Goal: Use online tool/utility: Use online tool/utility

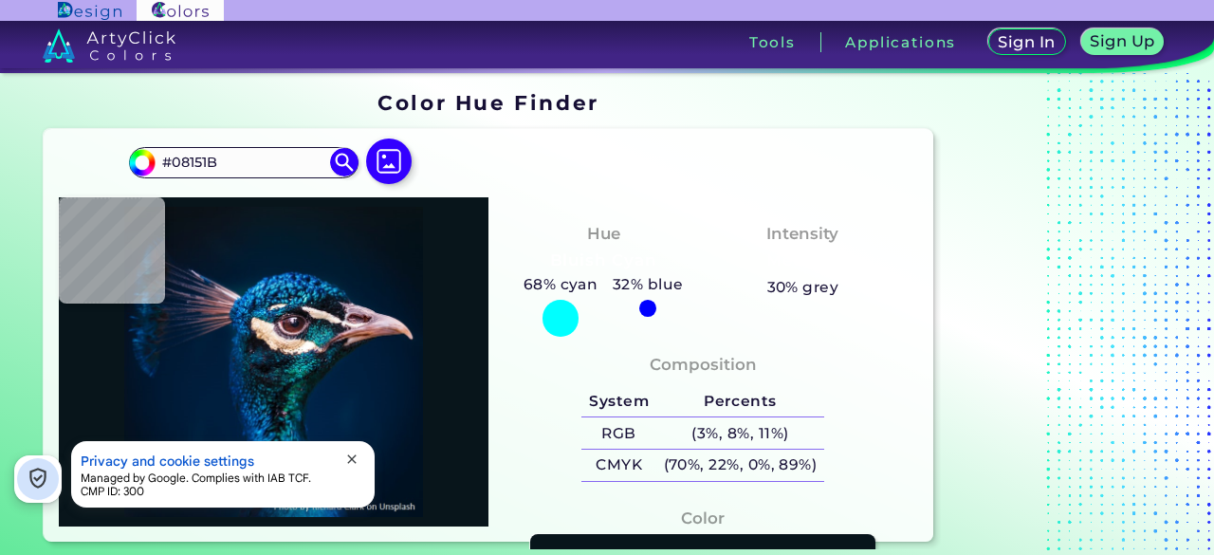
click at [384, 146] on img at bounding box center [389, 162] width 46 height 46
click at [0, 0] on input "file" at bounding box center [0, 0] width 0 height 0
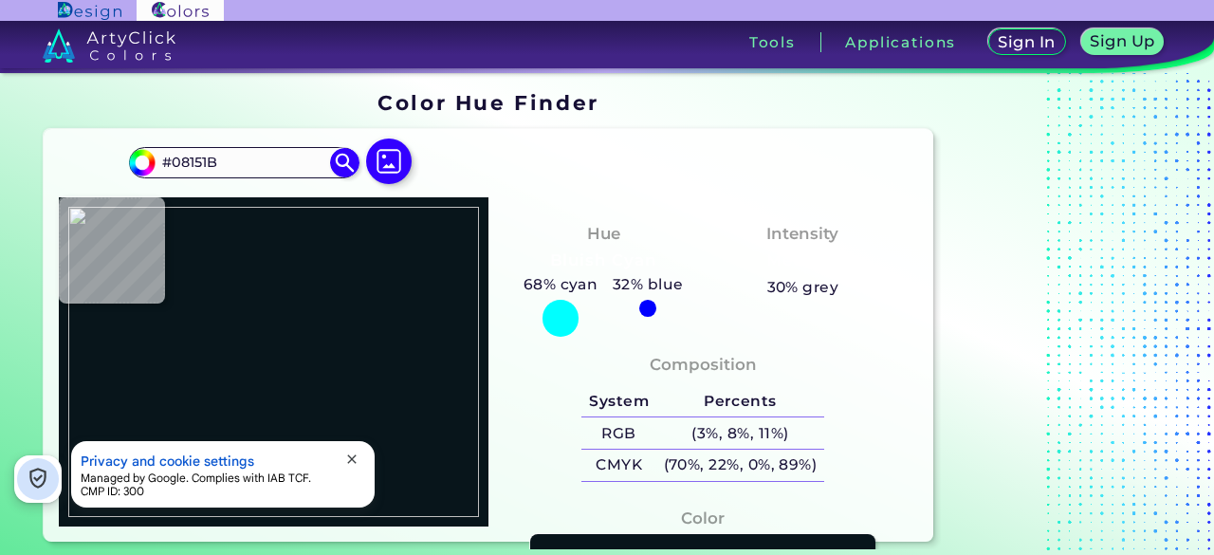
type input "#000000"
type input "#decbbf"
type input "#DECBBF"
type input "#e7d5cc"
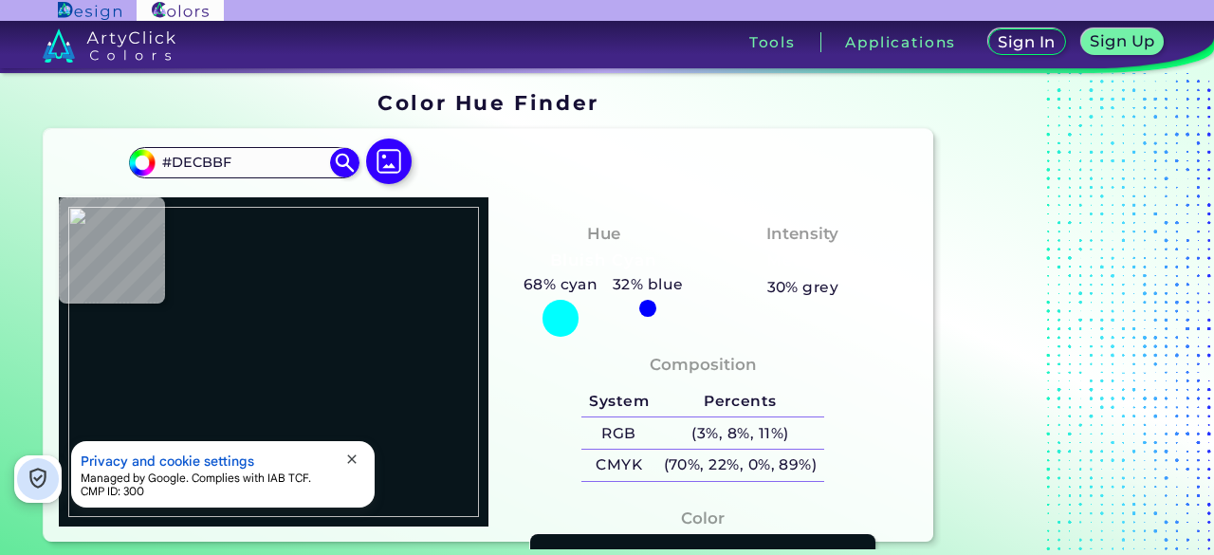
type input "#E7D5CC"
type input "#e8d7cd"
type input "#E8D7CD"
type input "#e4d4c7"
type input "#E4D4C7"
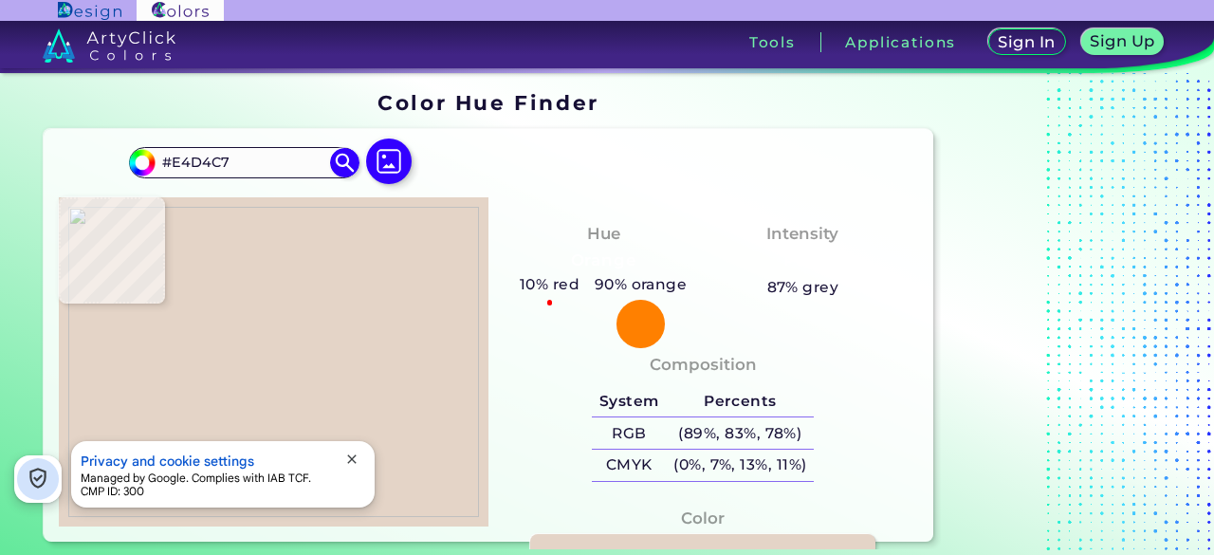
type input "#ecdcd1"
type input "#ECDCD1"
type input "#efded6"
type input "#EFDED6"
type input "#f0dfd7"
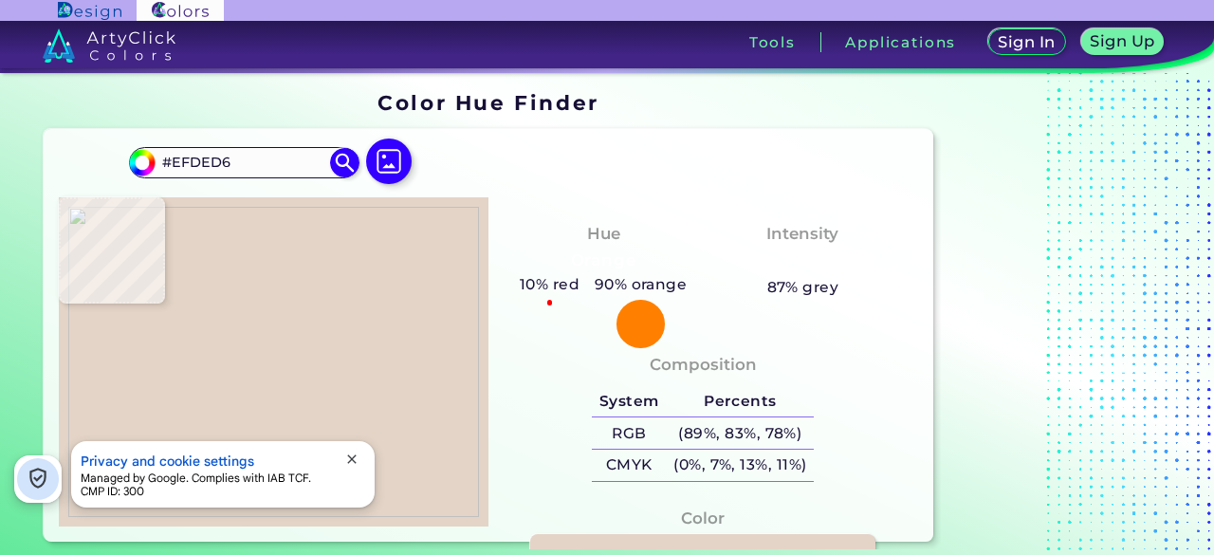
type input "#F0DFD7"
type input "#edddd5"
type input "#EDDDD5"
type input "#ebdbd1"
type input "#EBDBD1"
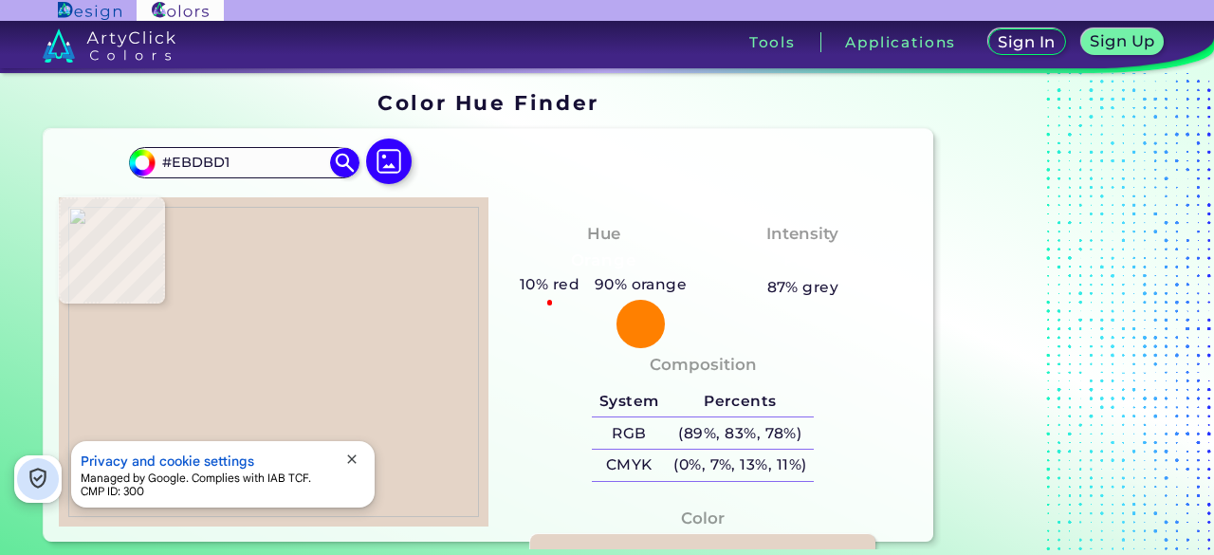
type input "#e8d7cd"
type input "#E8D7CD"
type input "#e4d3c8"
type input "#E4D3C8"
type input "#e2d0c6"
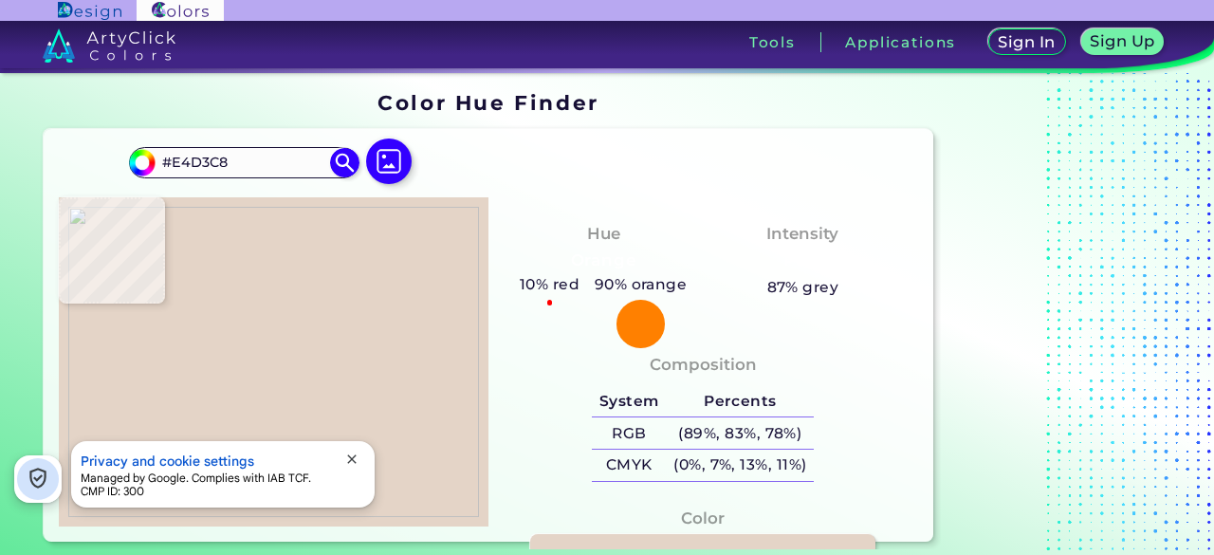
type input "#E2D0C6"
type input "#d8c5b9"
type input "#D8C5B9"
type input "#d6c4b7"
type input "#D6C4B7"
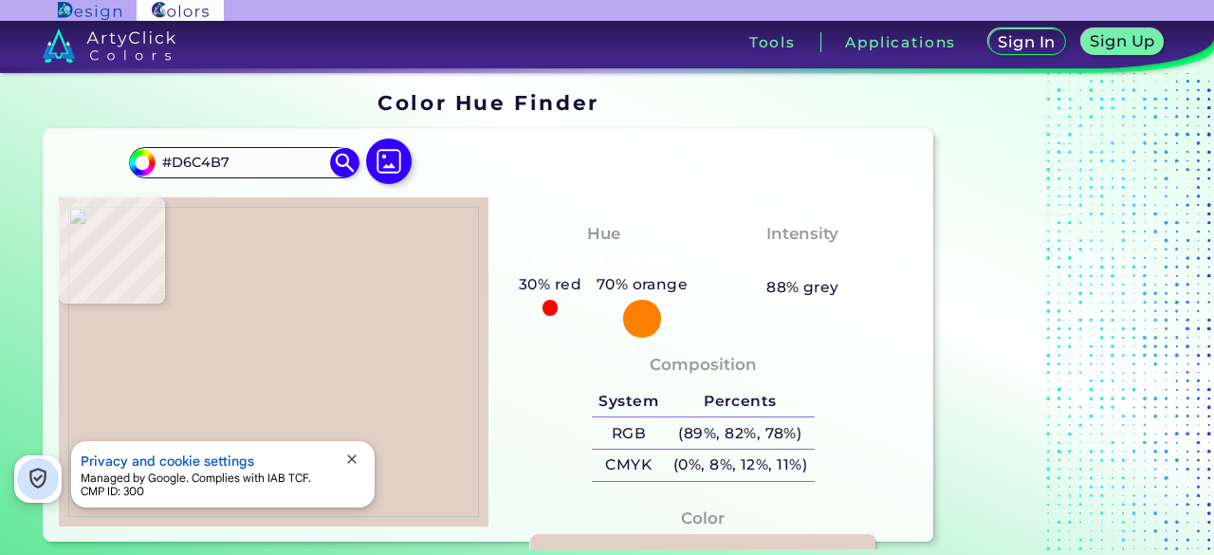
type input "#d1bdaf"
type input "#D1BDAF"
type input "#cdb6a9"
type input "#CDB6A9"
type input "#c8b1a4"
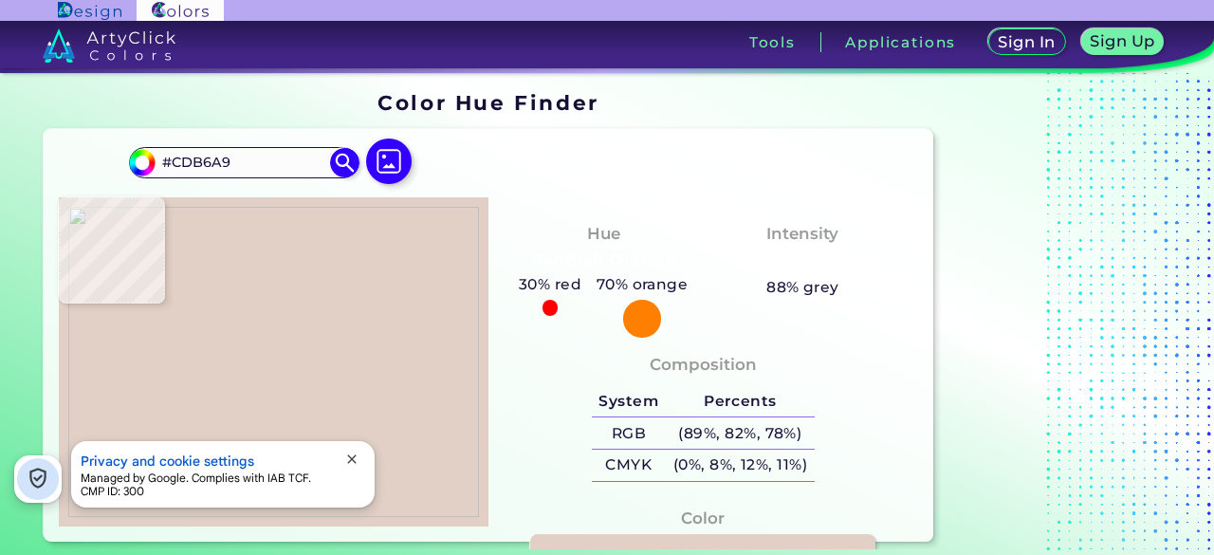
type input "#C8B1A4"
type input "#c8aea2"
type input "#C8AEA2"
type input "#c7ada1"
type input "#C7ADA1"
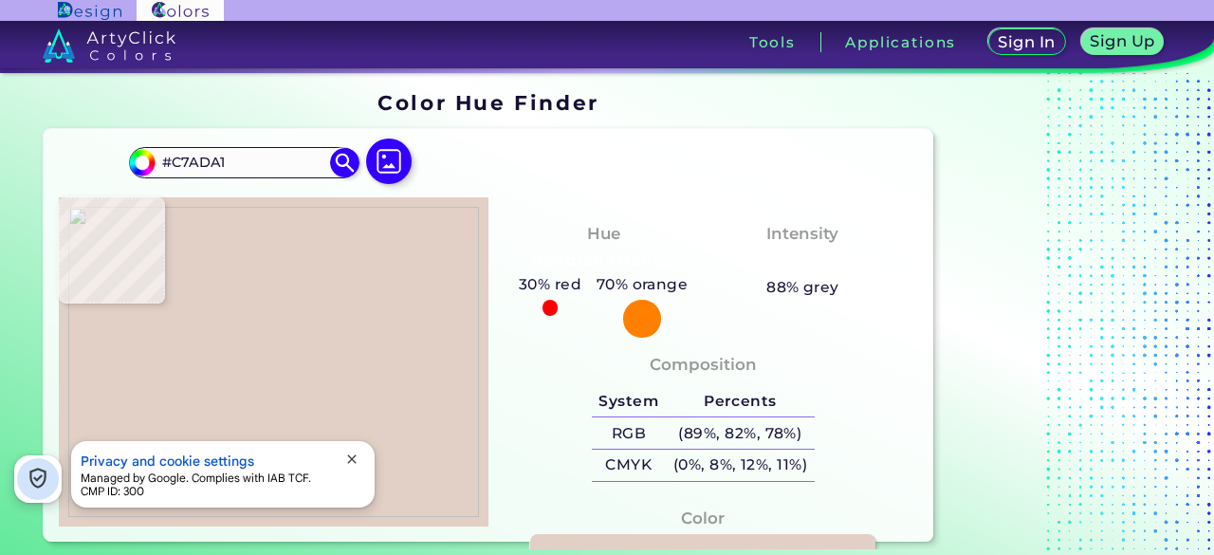
type input "#c6ada1"
type input "#C6ADA1"
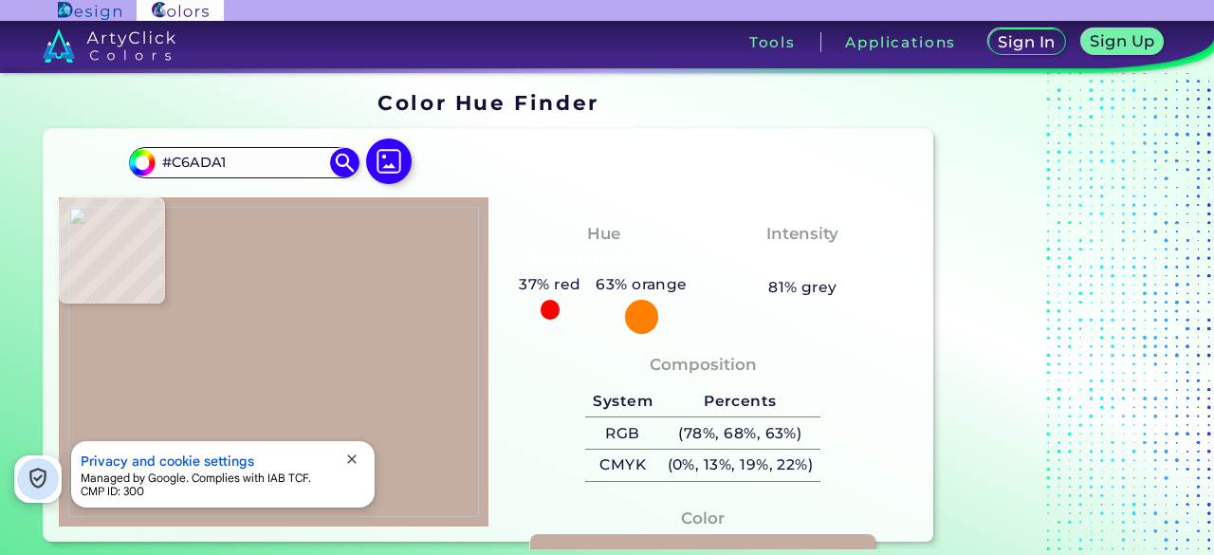
type input "#c2a89c"
type input "#C2A89C"
type input "#bda498"
type input "#BDA498"
type input "#bba196"
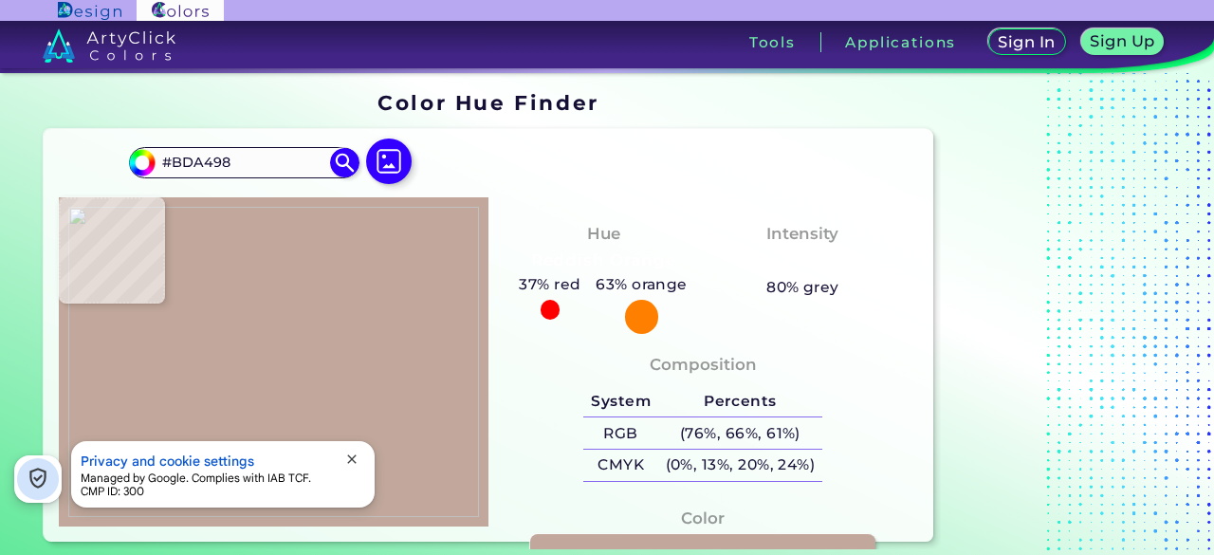
type input "#BBA196"
type input "#b9a091"
type input "#B9A091"
type input "#b69c8f"
type input "#B69C8F"
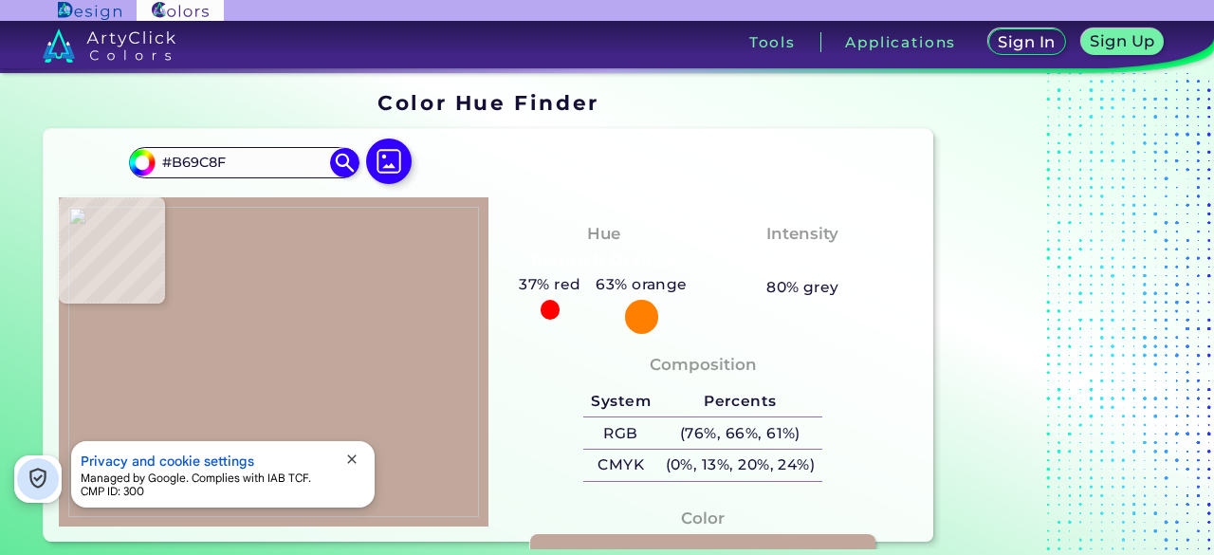
type input "#b59a8d"
type input "#B59A8D"
type input "#b3988a"
type input "#B3988A"
type input "#b29789"
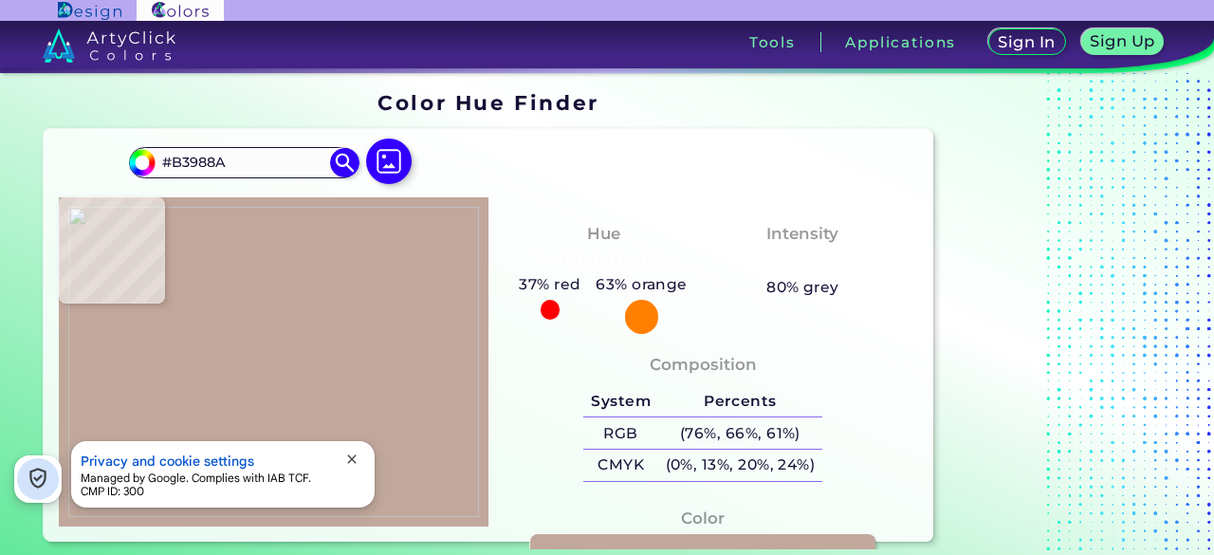
type input "#B29789"
type input "#b19688"
type input "#B19688"
type input "#b09487"
type input "#B09487"
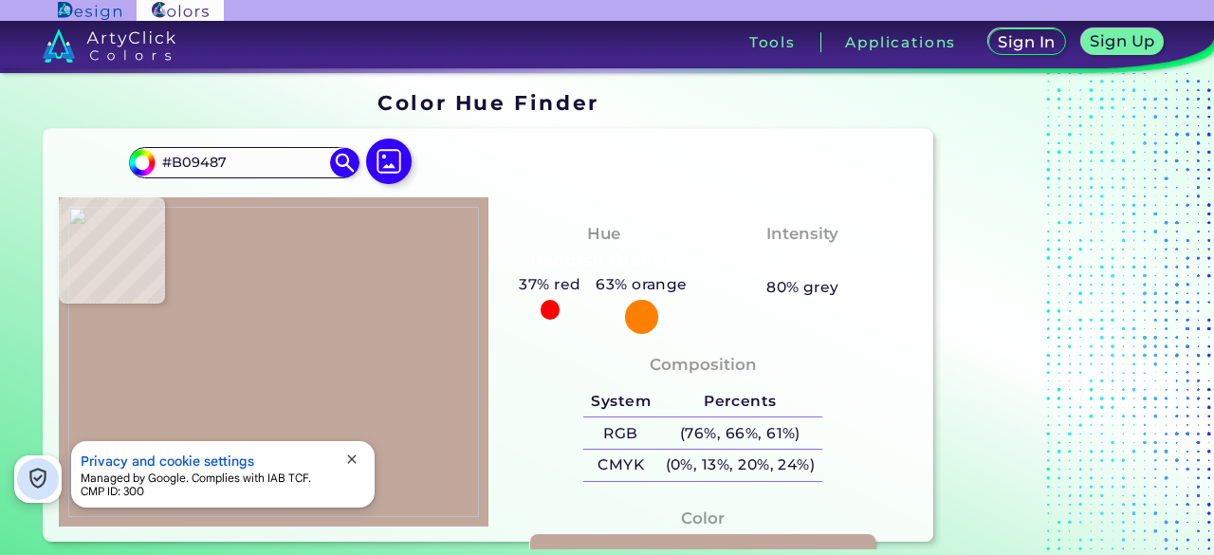
type input "#af9386"
type input "#AF9386"
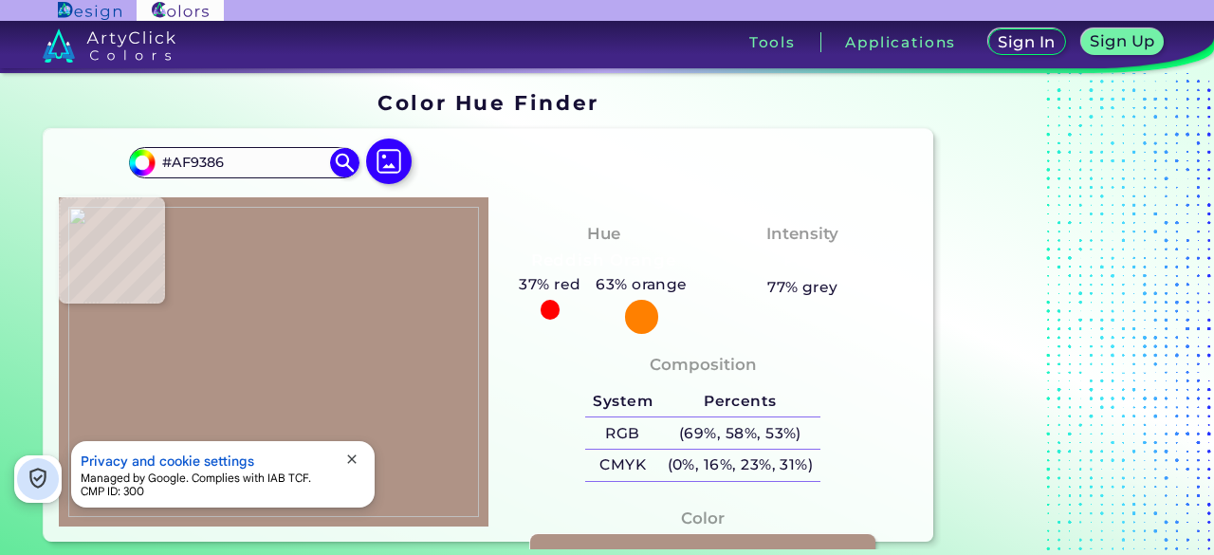
type input "#ad9284"
type input "#AD9284"
type input "#b49b8d"
type input "#B49B8D"
type input "#c0a99d"
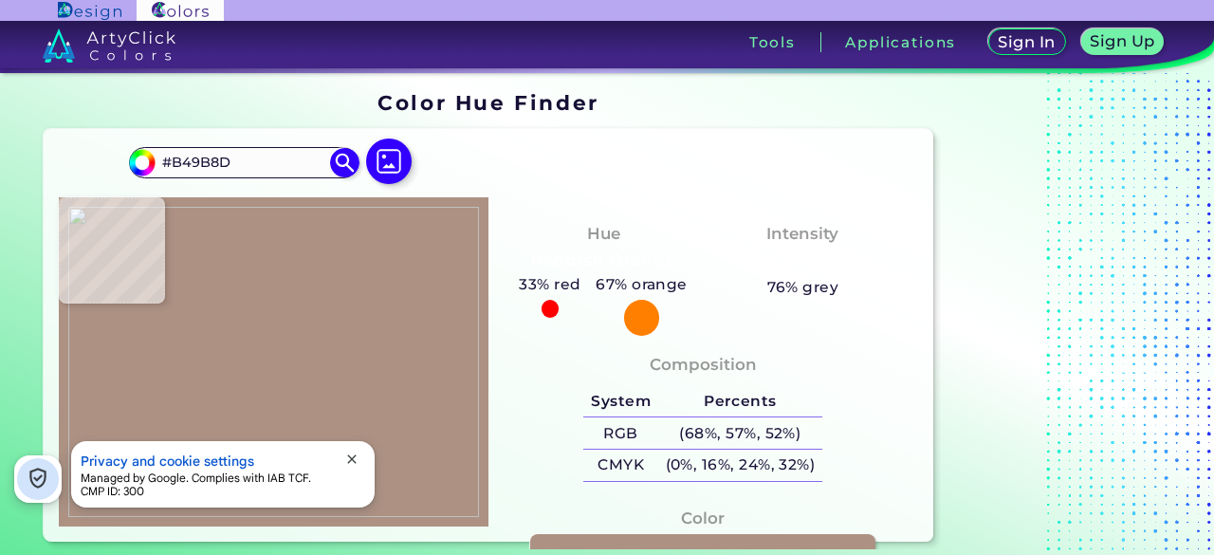
type input "#C0A99D"
type input "#c9b2a6"
type input "#C9B2A6"
type input "#d3beb2"
type input "#D3BEB2"
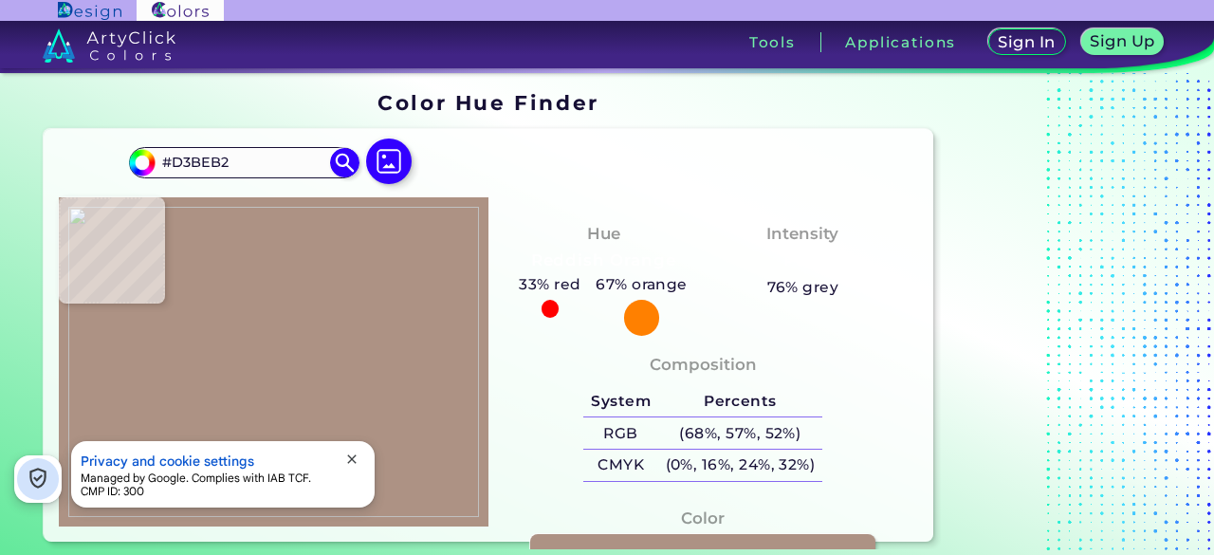
type input "#d6c3b9"
type input "#D6C3B9"
type input "#dcc9c0"
type input "#DCC9C0"
type input "#dccac0"
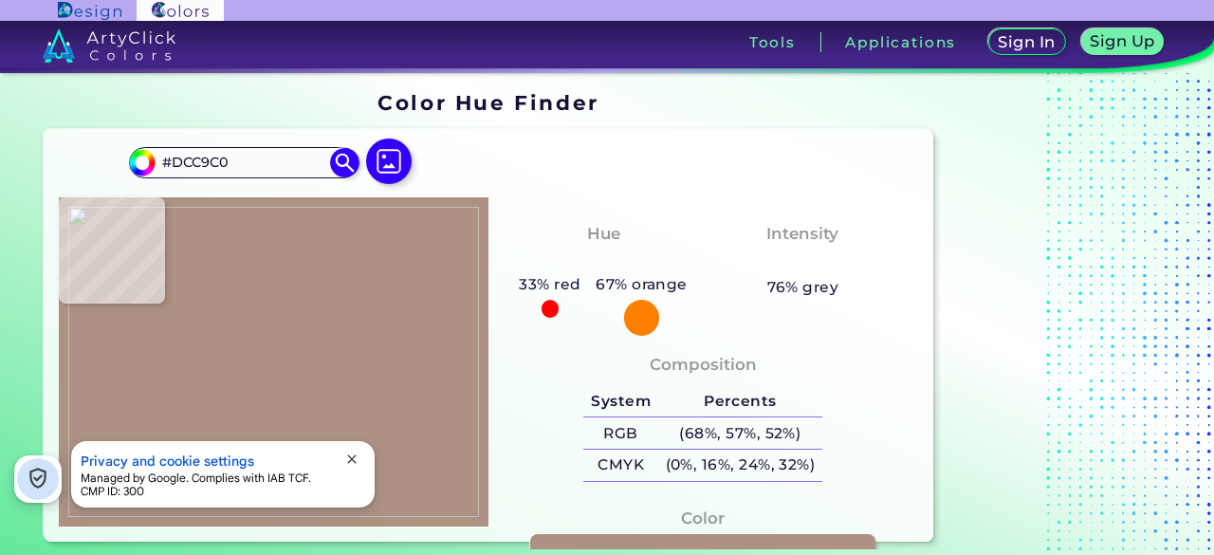
type input "#DCCAC0"
type input "#ddcbc1"
type input "#DDCBC1"
type input "#decbc1"
type input "#DECBC1"
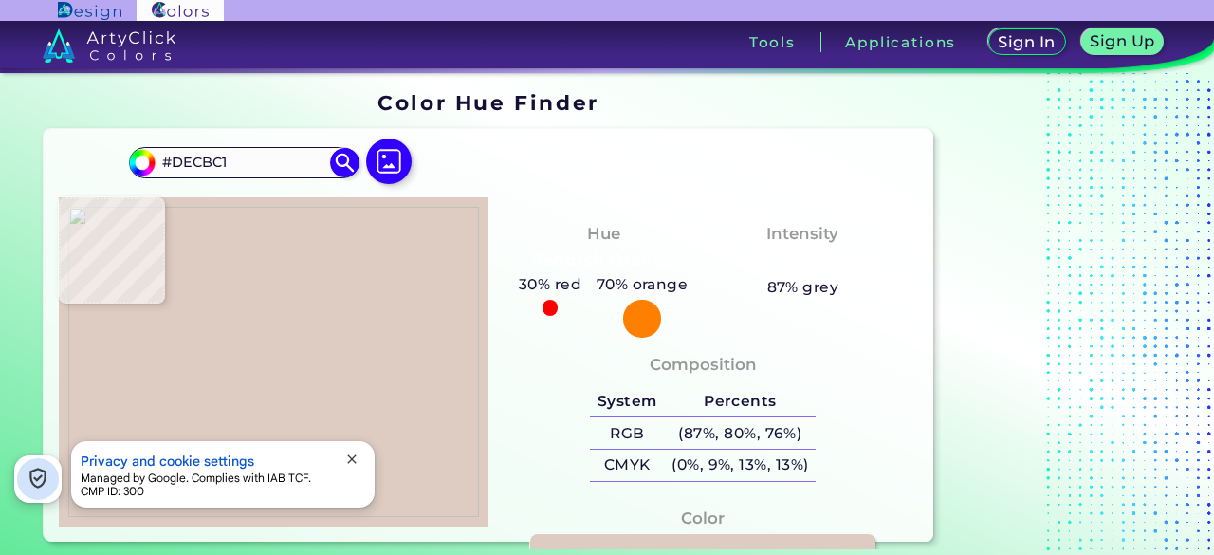
type input "#dfccc2"
type input "#DFCCC2"
type input "#e0cdc3"
type input "#E0CDC3"
type input "#e1cec4"
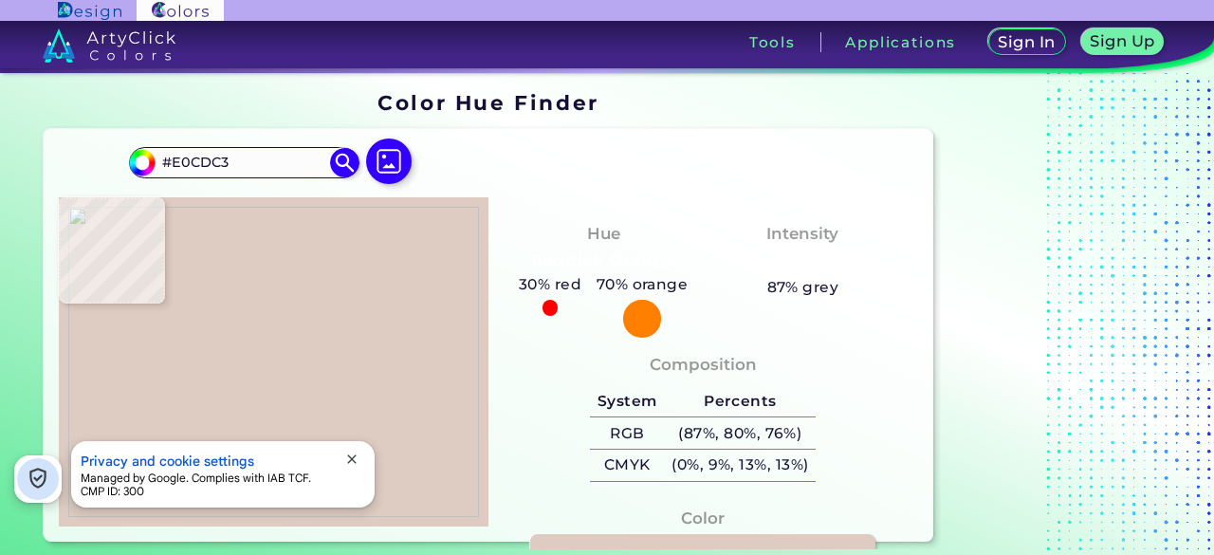
type input "#E1CEC4"
type input "#e2d0c6"
type input "#E2D0C6"
type input "#e3d1c7"
type input "#E3D1C7"
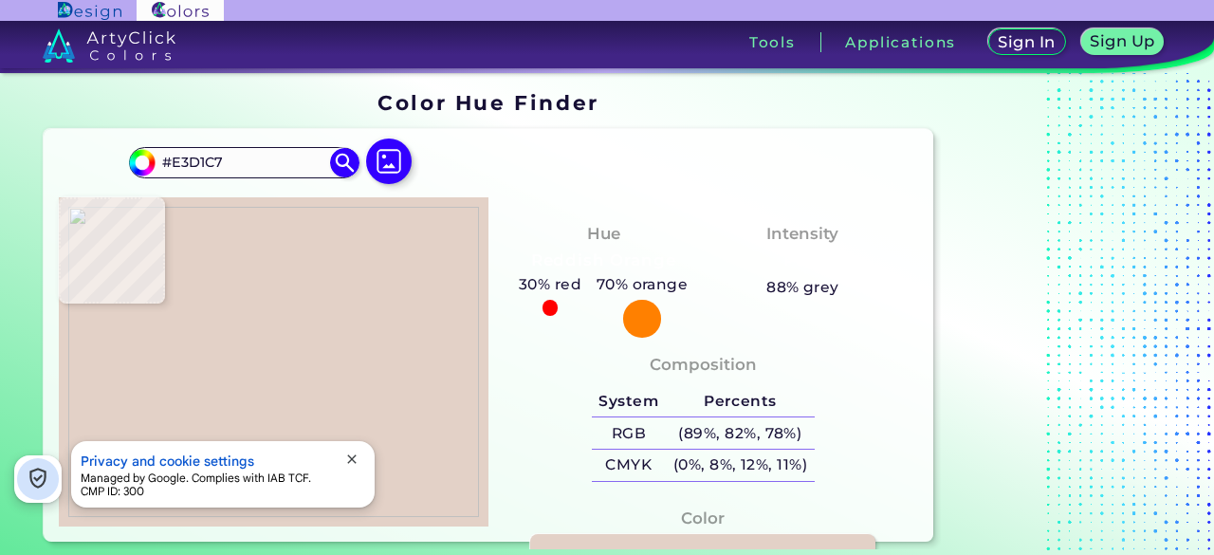
type input "#e5d2c8"
type input "#E5D2C8"
type input "#e4d2c8"
type input "#E4D2C8"
type input "#e5d5ca"
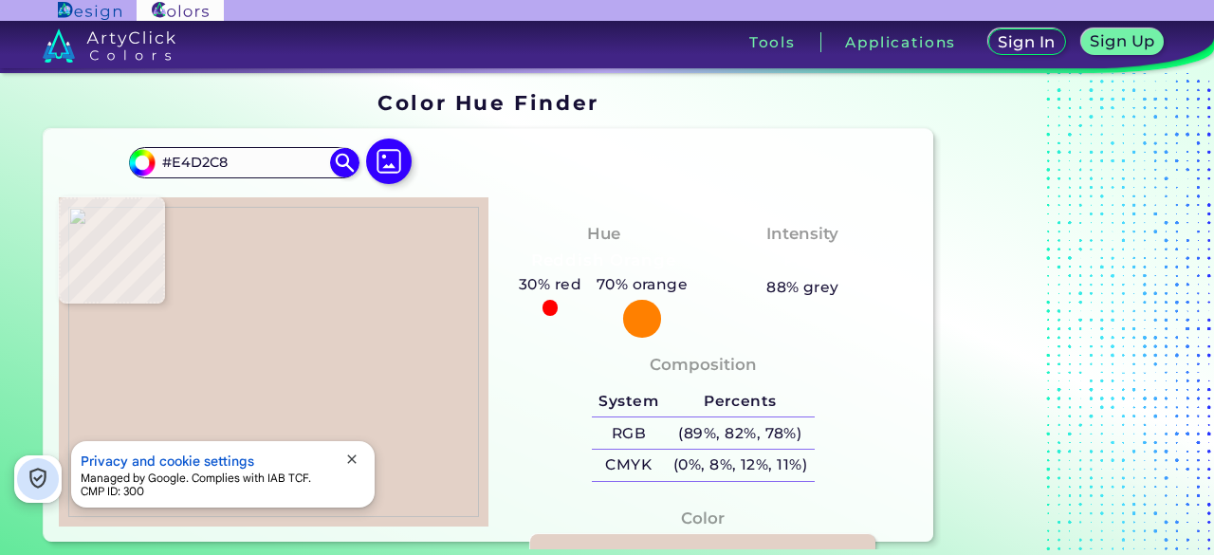
type input "#E5D5CA"
type input "#e6d5cb"
type input "#E6D5CB"
type input "#e8d7ce"
type input "#E8D7CE"
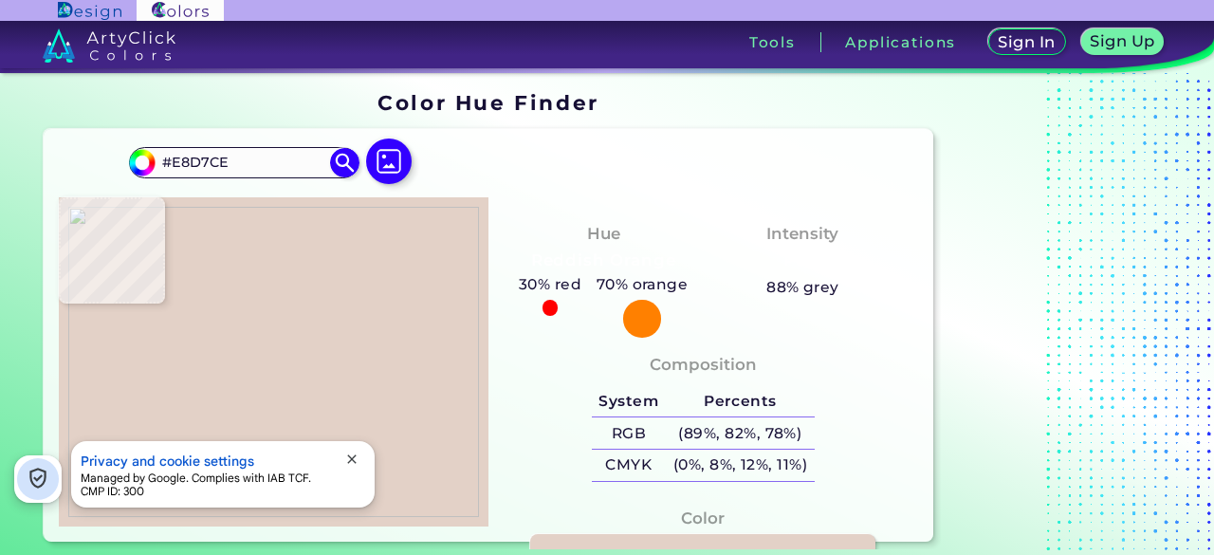
type input "#e8d7cf"
type input "#E8D7CF"
type input "#e9d8d0"
type input "#E9D8D0"
type input "#ead9d1"
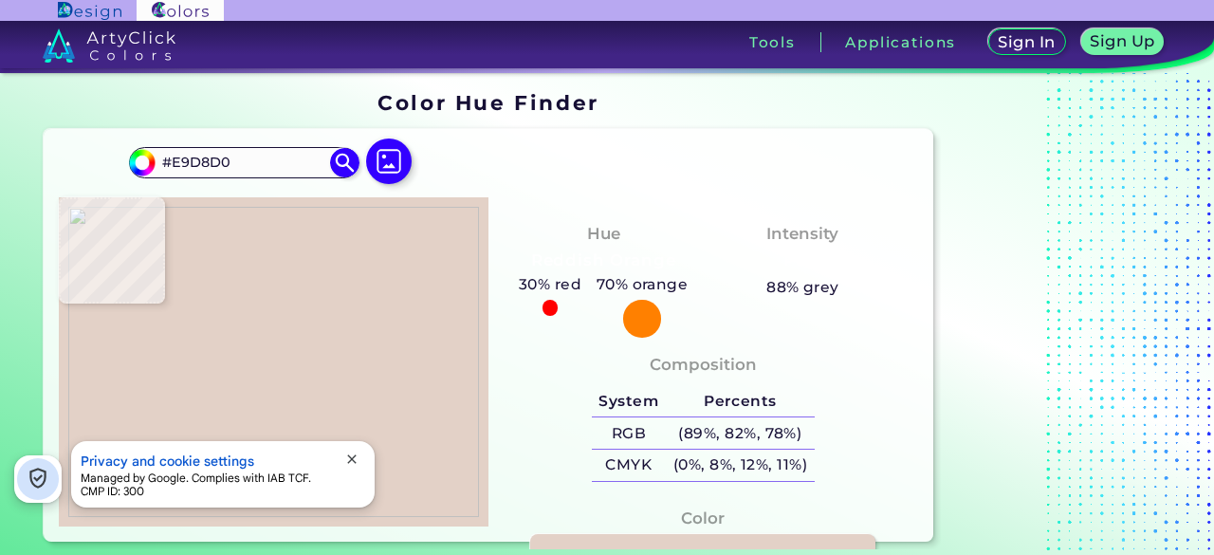
type input "#EAD9D1"
type input "#ebdad2"
type input "#EBDAD2"
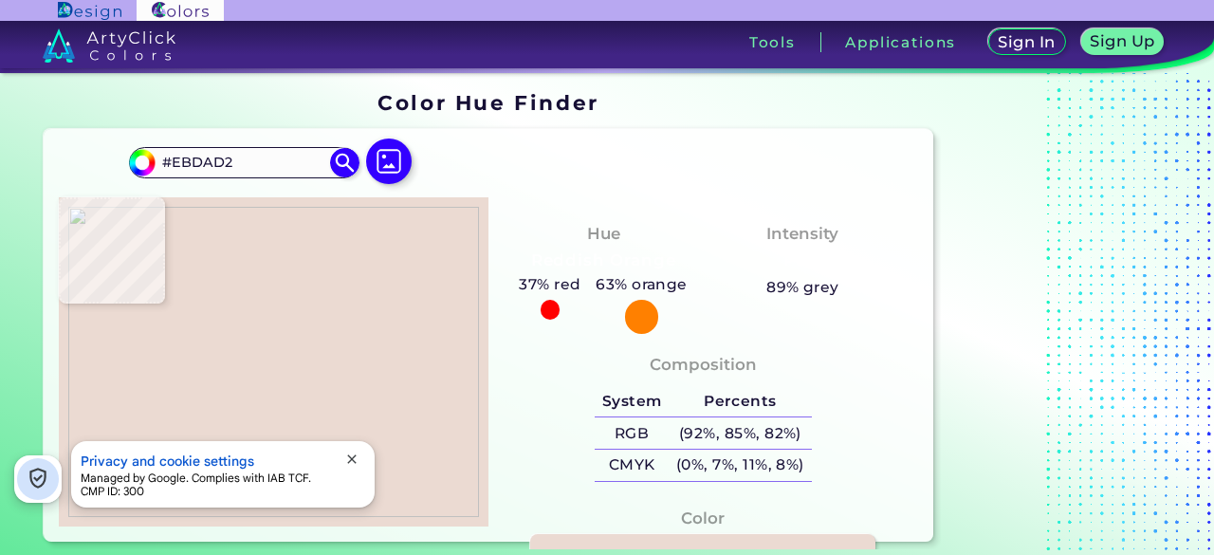
type input "#ead9d0"
type input "#EAD9D0"
type input "#e9d8cf"
type input "#E9D8CF"
type input "#e8d7ce"
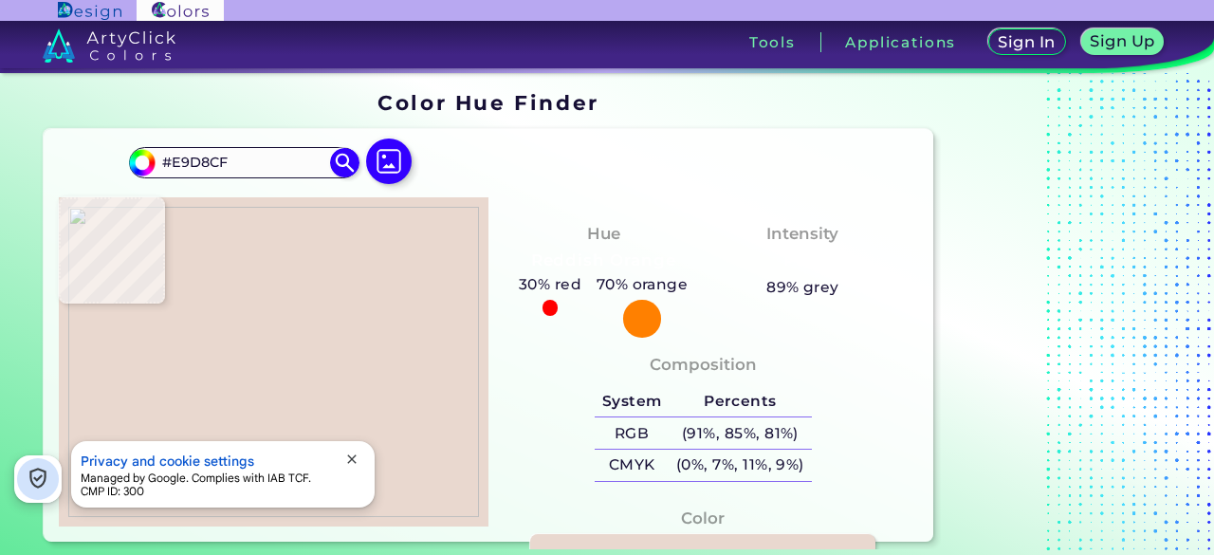
type input "#E8D7CE"
type input "#e5d5ca"
type input "#E5D5CA"
type input "#e5d2c8"
type input "#E5D2C8"
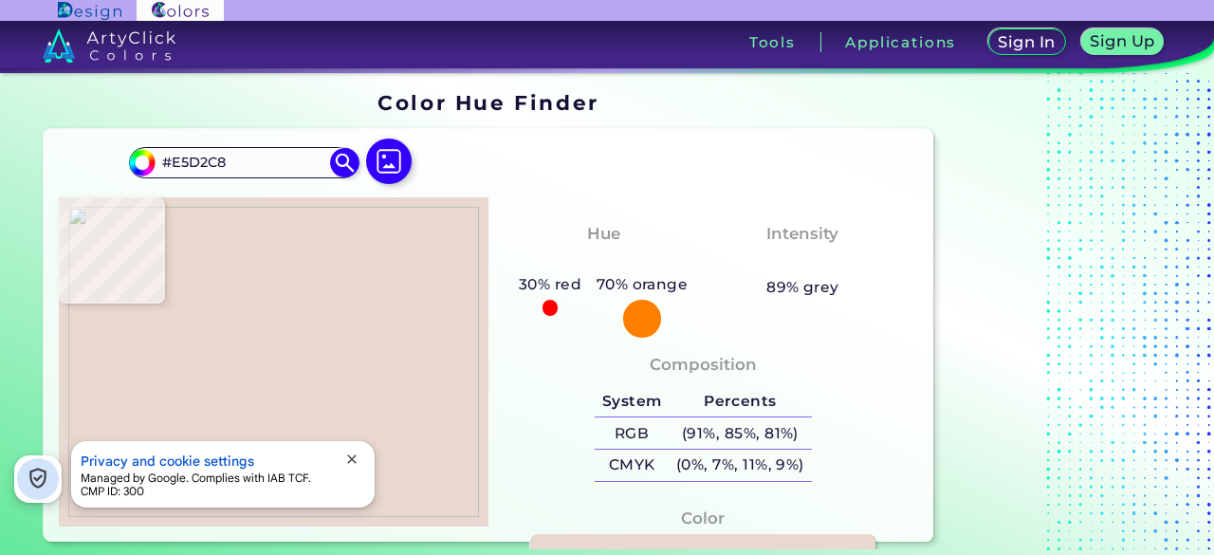
type input "#e1cec2"
type input "#E1CEC2"
type input "#dfccc0"
type input "#DFCCC0"
type input "#decbbf"
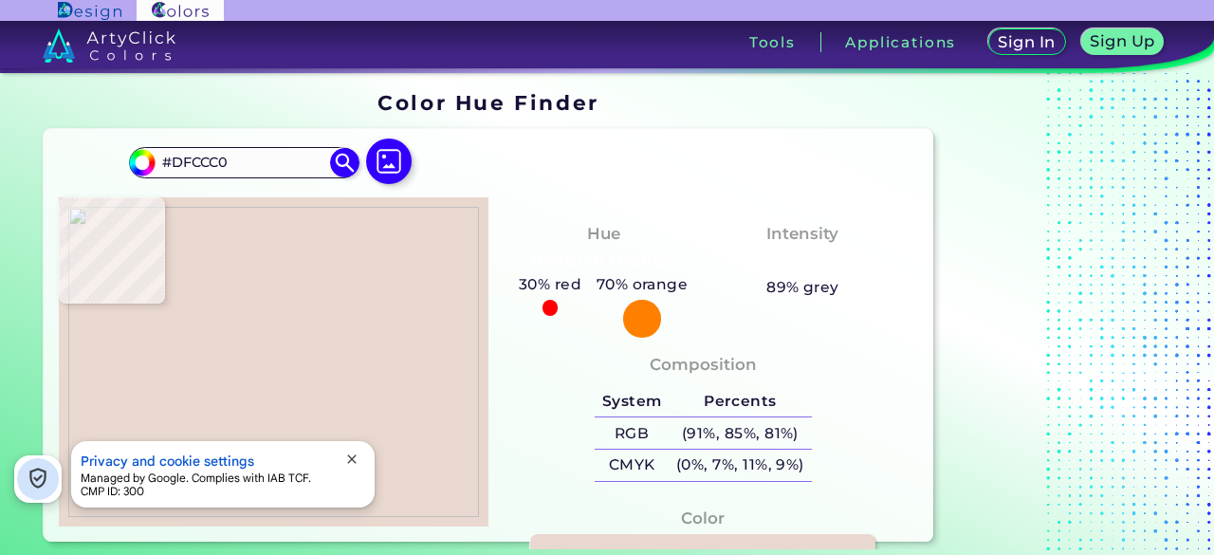
type input "#DECBBF"
type input "#d7c4b8"
type input "#D7C4B8"
type input "#d4c1b5"
type input "#D4C1B5"
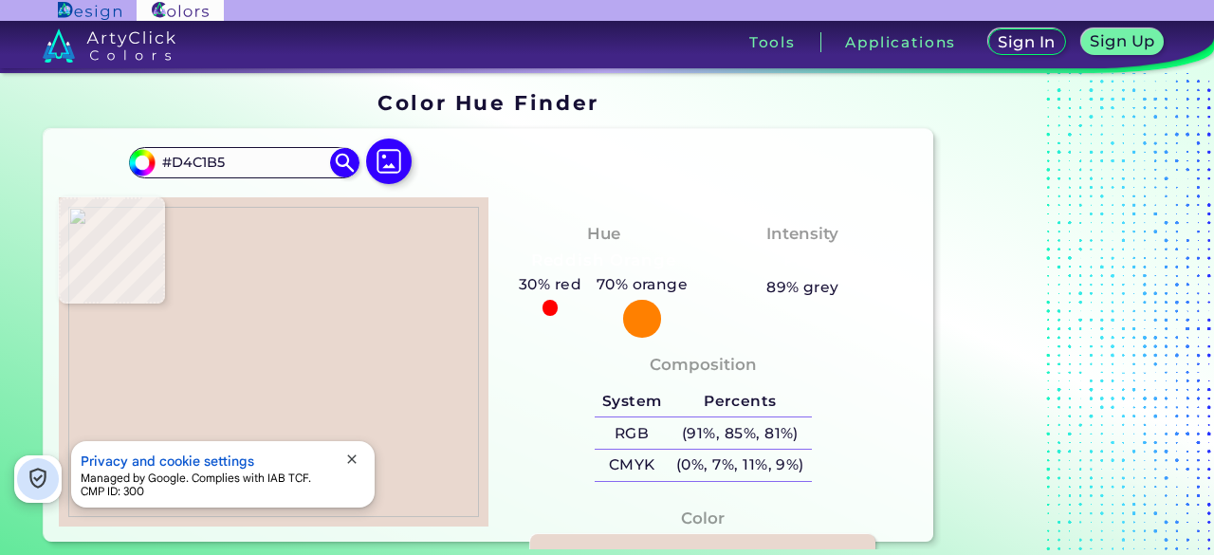
type input "#d1bcb1"
type input "#D1BCB1"
type input "#ceb7ab"
type input "#CEB7AB"
type input "#c8afa3"
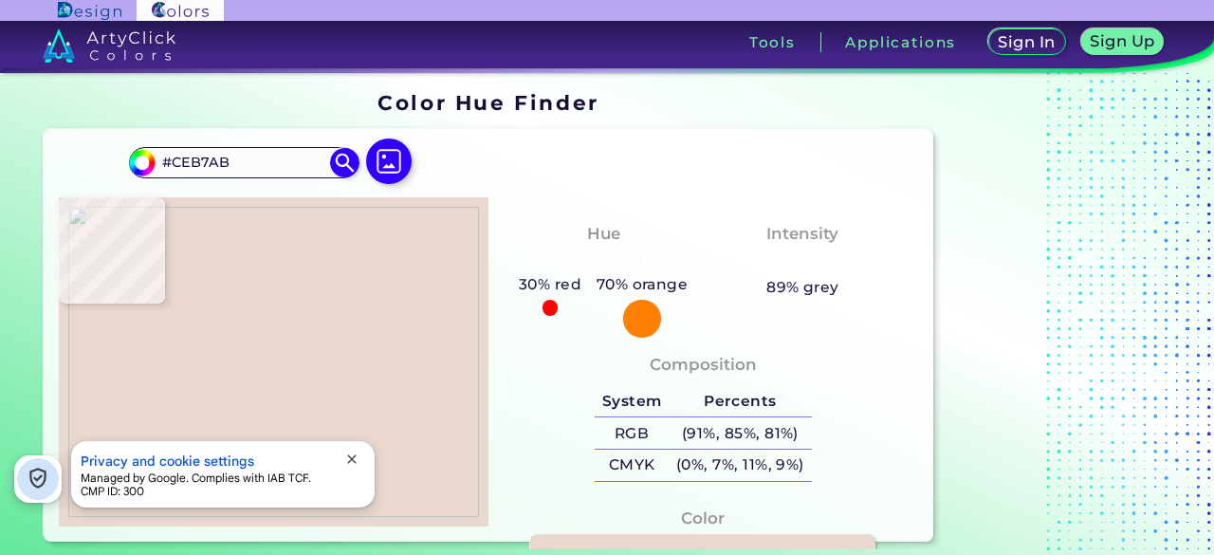
type input "#C8AFA3"
type input "#c6ada1"
type input "#C6ADA1"
type input "#c3aa9e"
type input "#C3AA9E"
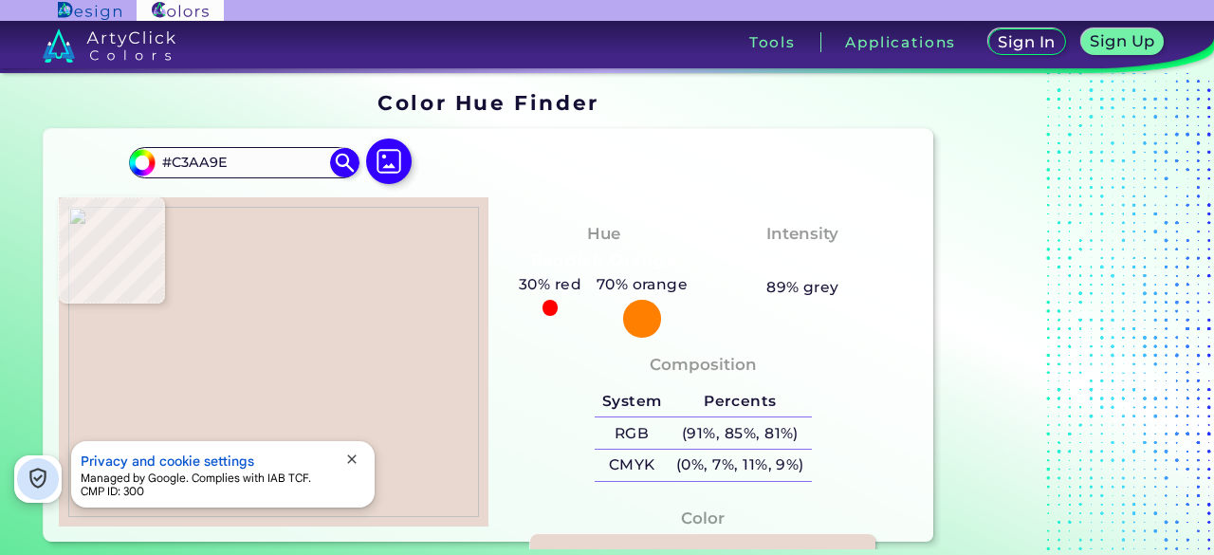
type input "#c1a79c"
type input "#C1A79C"
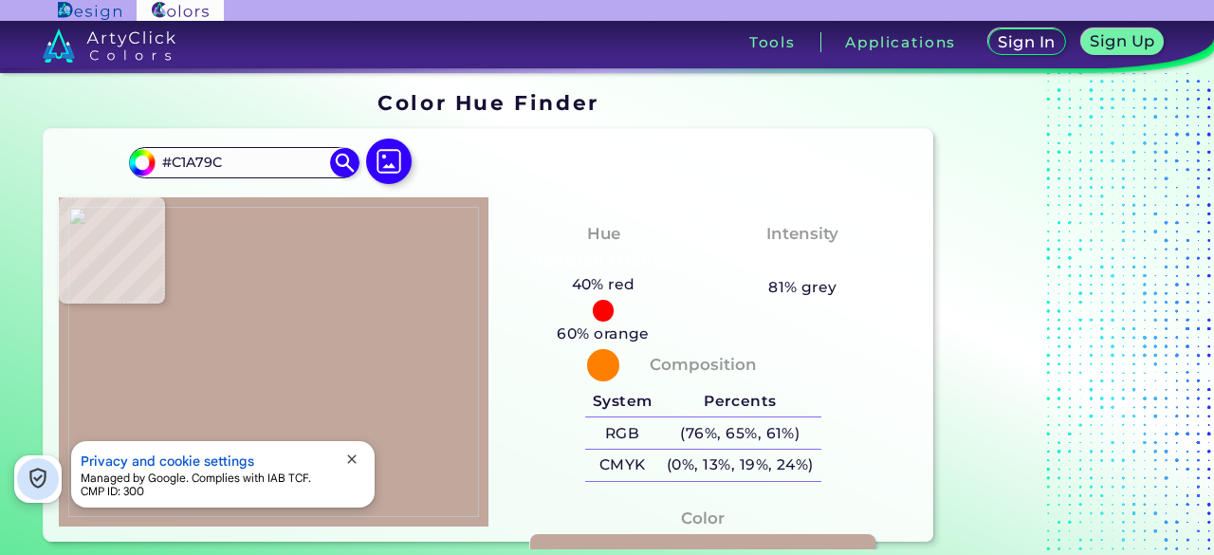
type input "#bfa69a"
type input "#BFA69A"
type input "#bda498"
type input "#BDA498"
type input "#ba9f93"
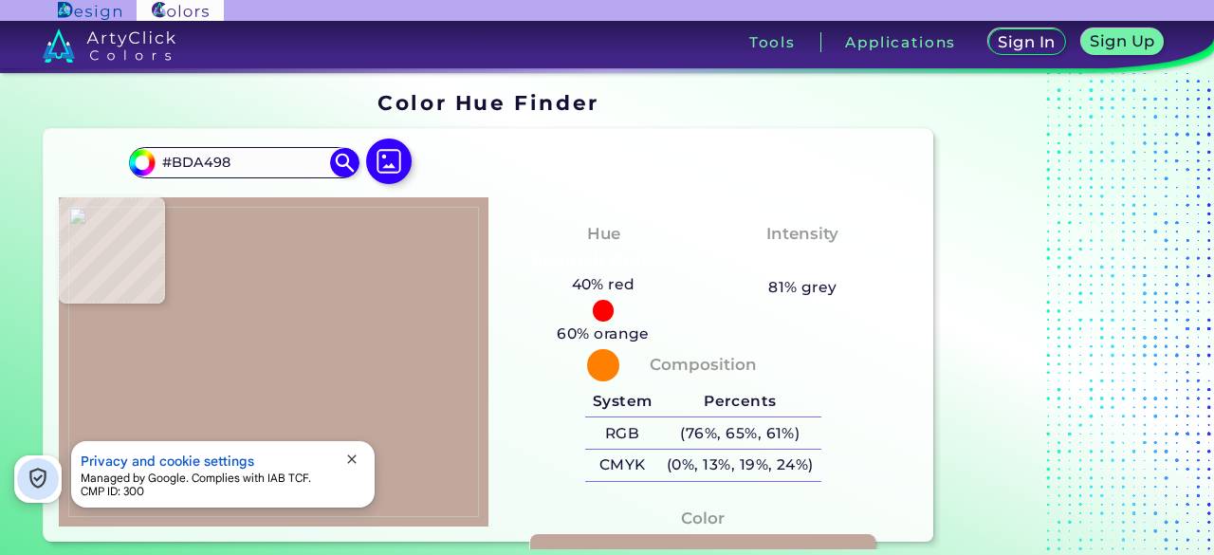
type input "#BA9F93"
type input "#b89d8f"
type input "#B89D8F"
type input "#b79c8f"
type input "#B79C8F"
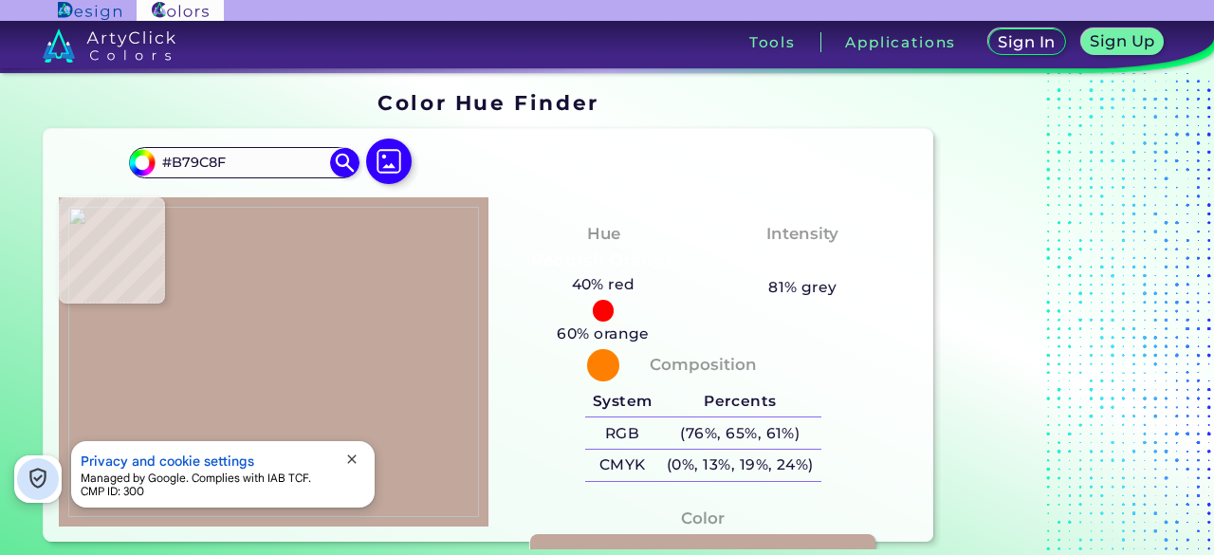
type input "#b4998b"
type input "#B4998B"
type input "#b29789"
type input "#B29789"
type input "#b09487"
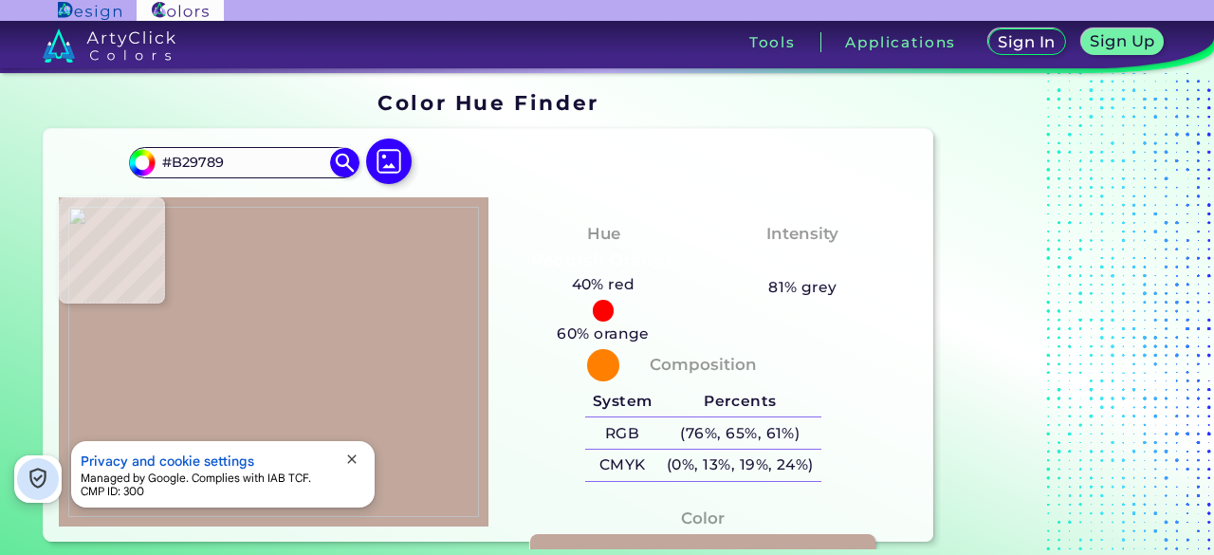
type input "#B09487"
type input "#ac9084"
type input "#AC9084"
type input "#a78c81"
type input "#A78C81"
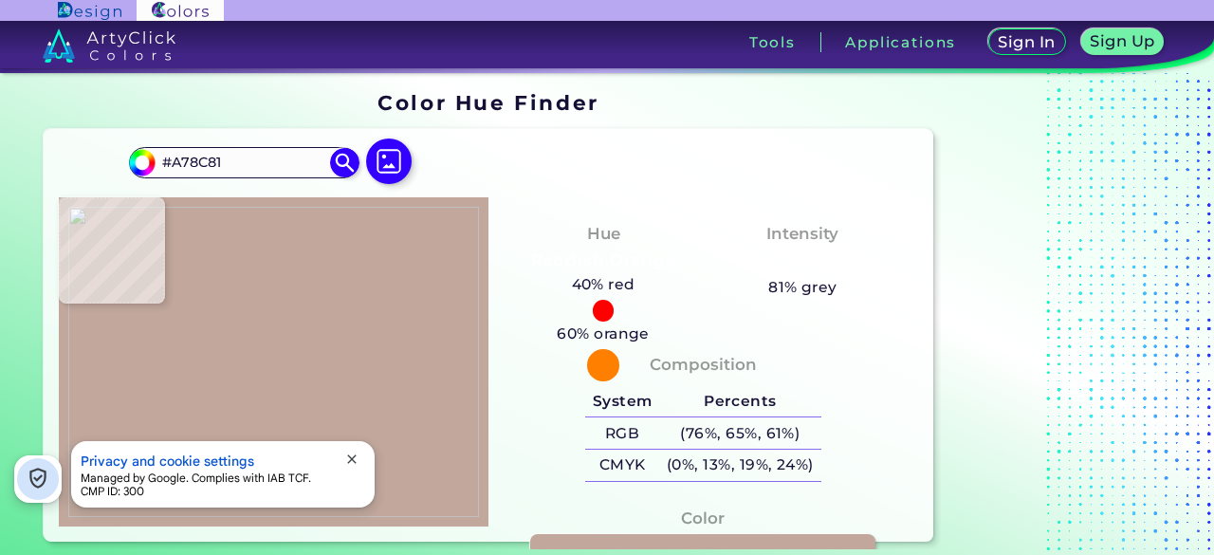
type input "#a68a7f"
type input "#A68A7F"
type input "#a4887d"
type input "#A4887D"
type input "#a3877c"
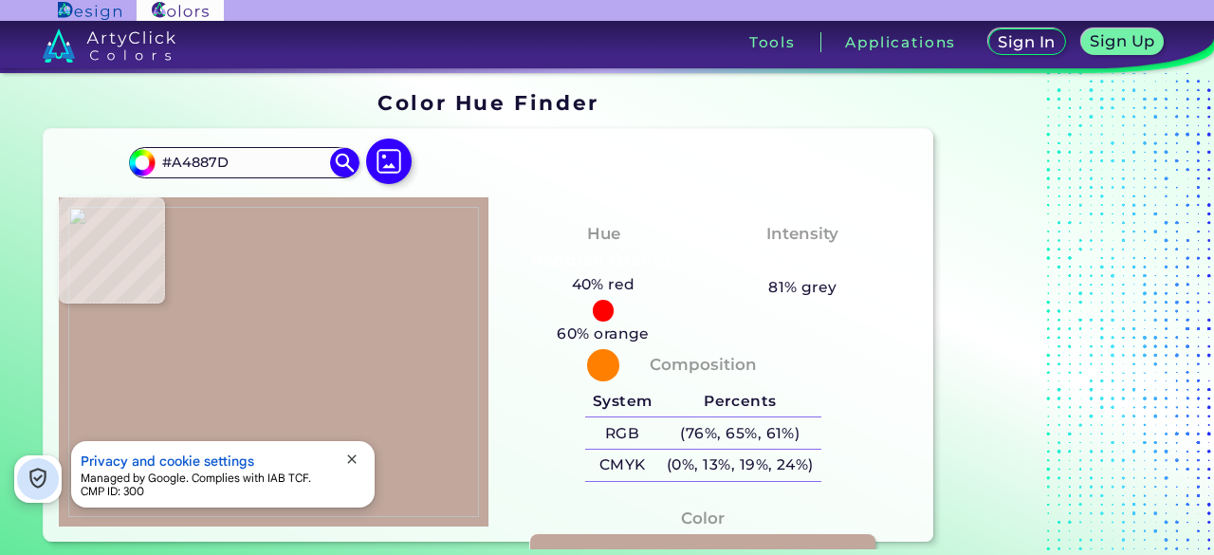
type input "#A3877C"
type input "#a2867b"
type input "#A2867B"
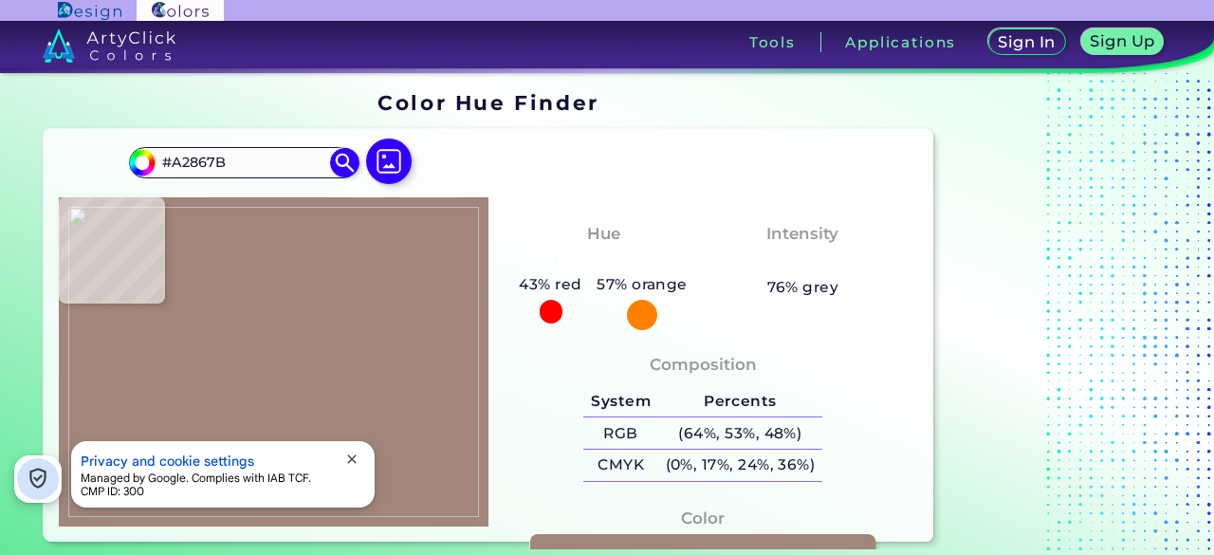
type input "#a0857a"
type input "#A0857A"
type input "#9d8176"
type input "#9D8176"
type input "#987d71"
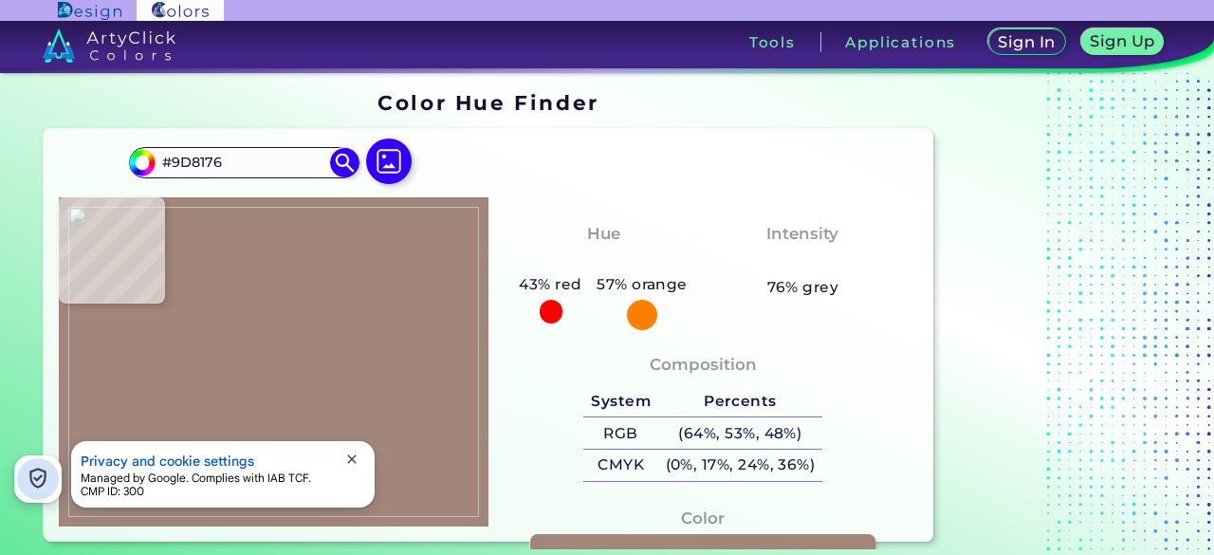
type input "#987D71"
type input "#967a6f"
type input "#967A6F"
type input "#95796e"
type input "#95796E"
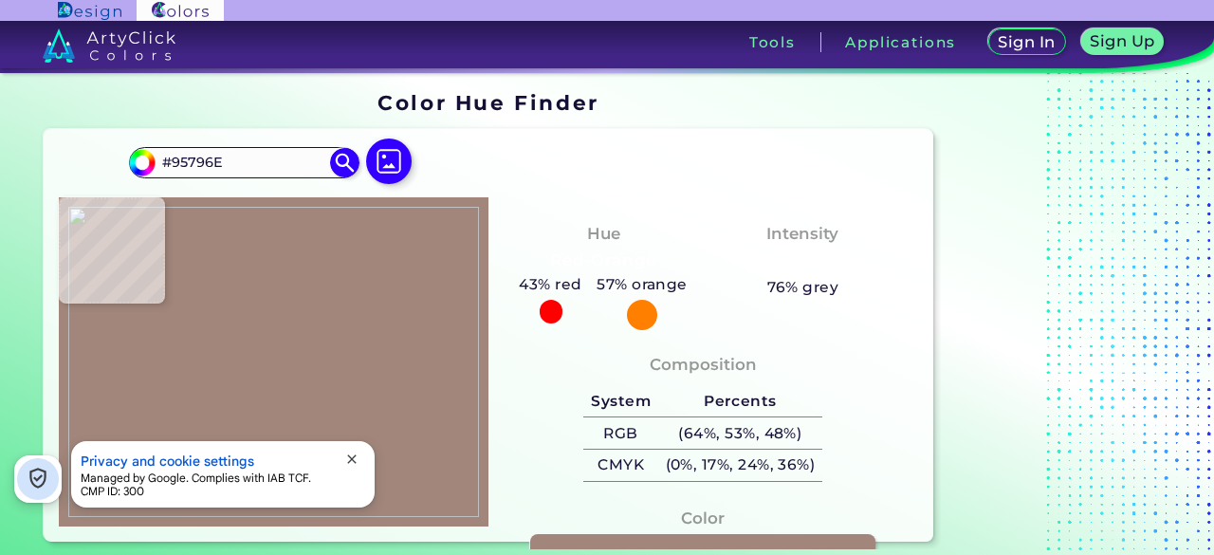
type input "#94786d"
type input "#94786D"
type input "#90766a"
type input "#90766A"
type input "#8e7468"
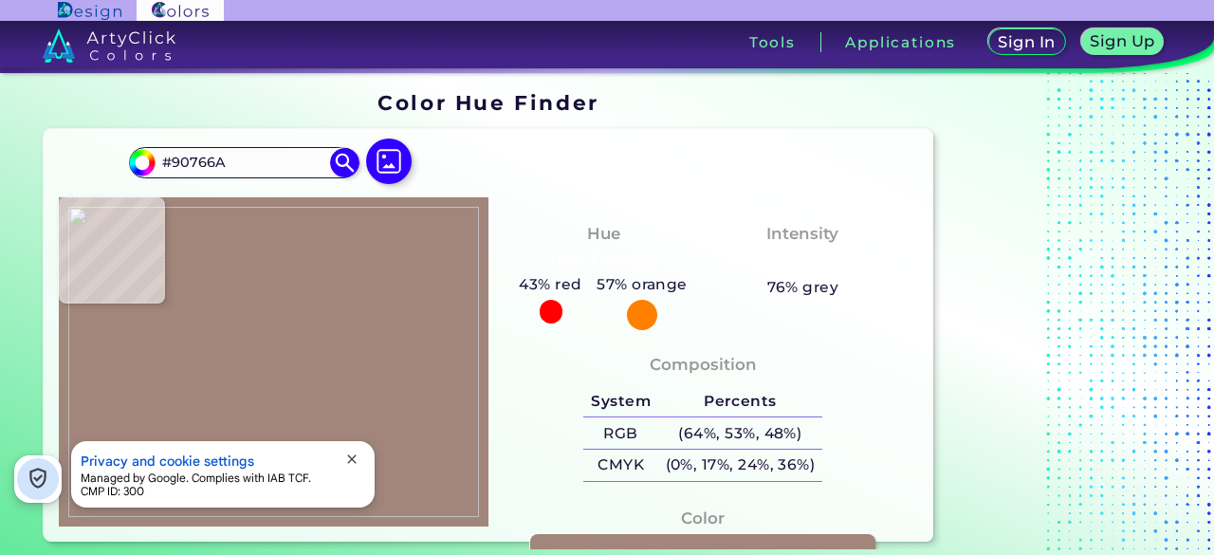
type input "#8E7468"
type input "#8c7268"
type input "#8C7268"
type input "#8c7269"
type input "#8C7269"
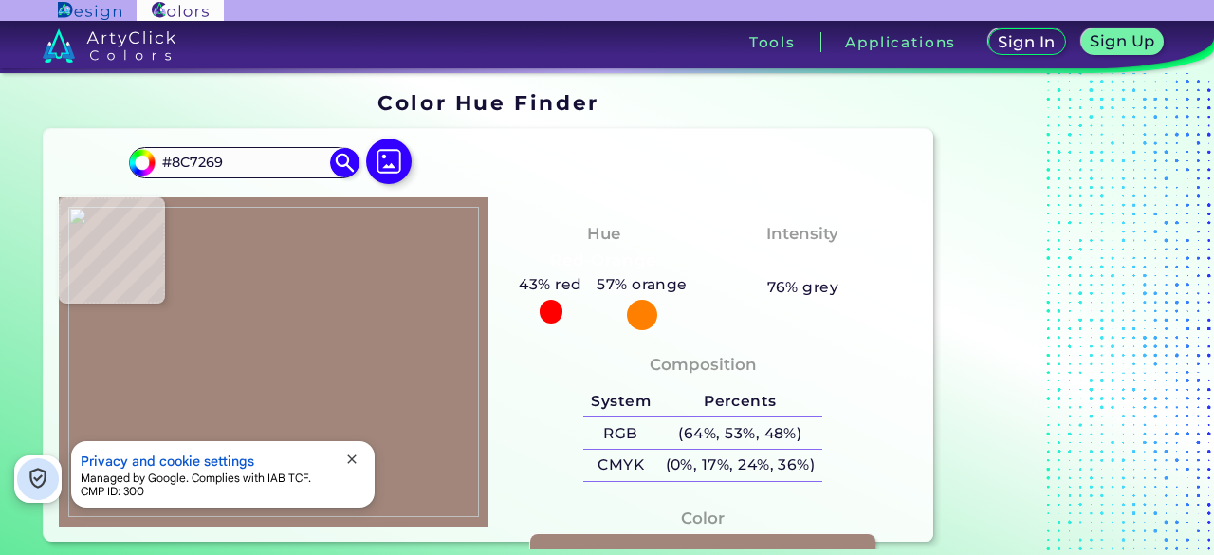
type input "#8d766b"
type input "#8D766B"
type input "#8e776c"
type input "#8E776C"
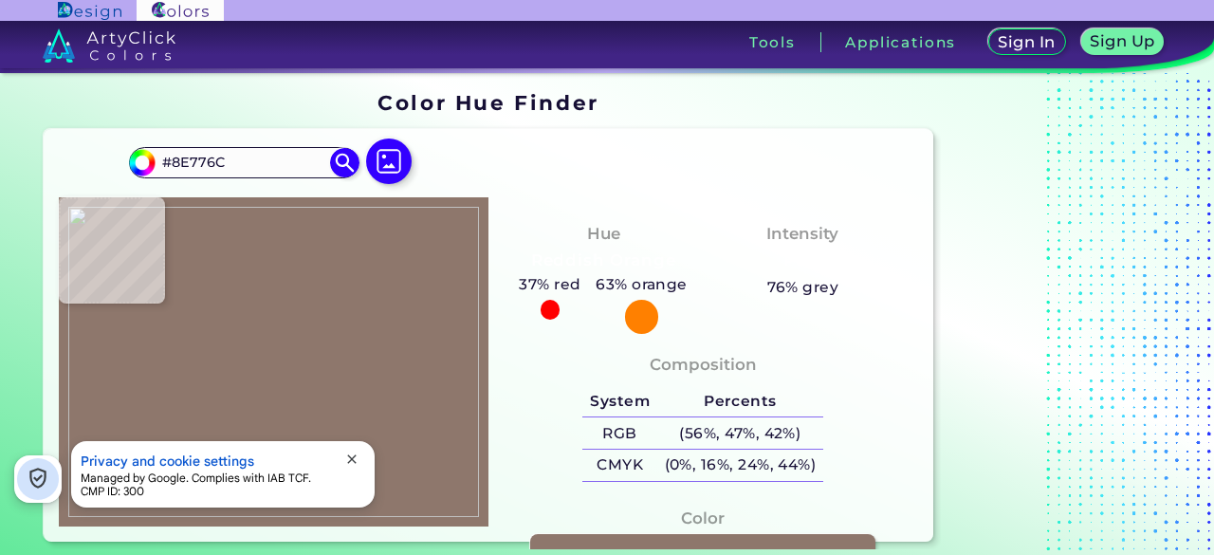
type input "#8e776d"
type input "#8E776D"
type input "#917a70"
type input "#917A70"
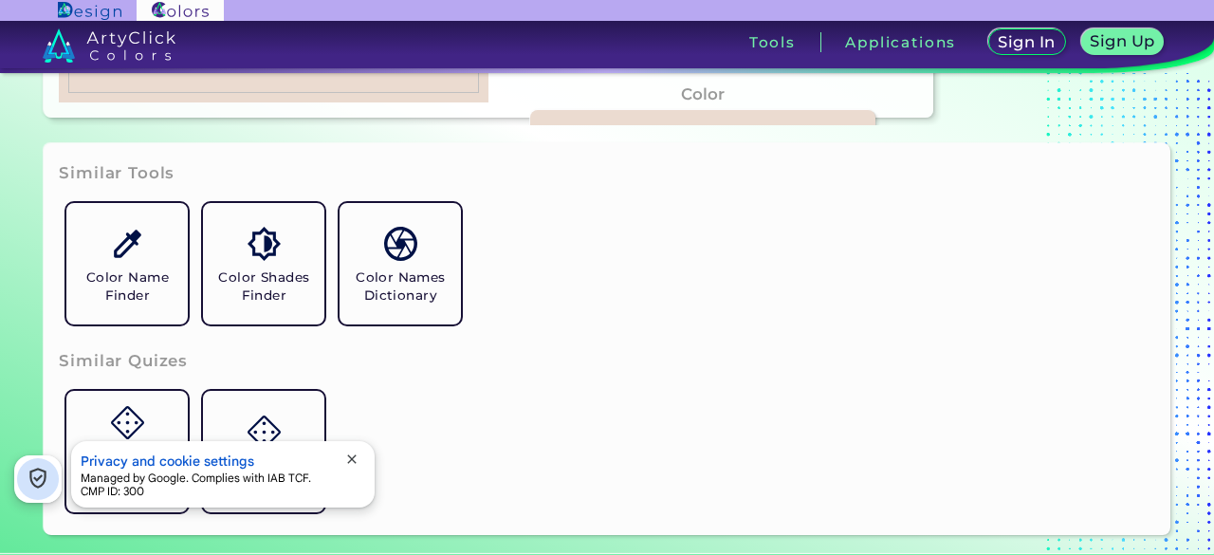
scroll to position [427, 0]
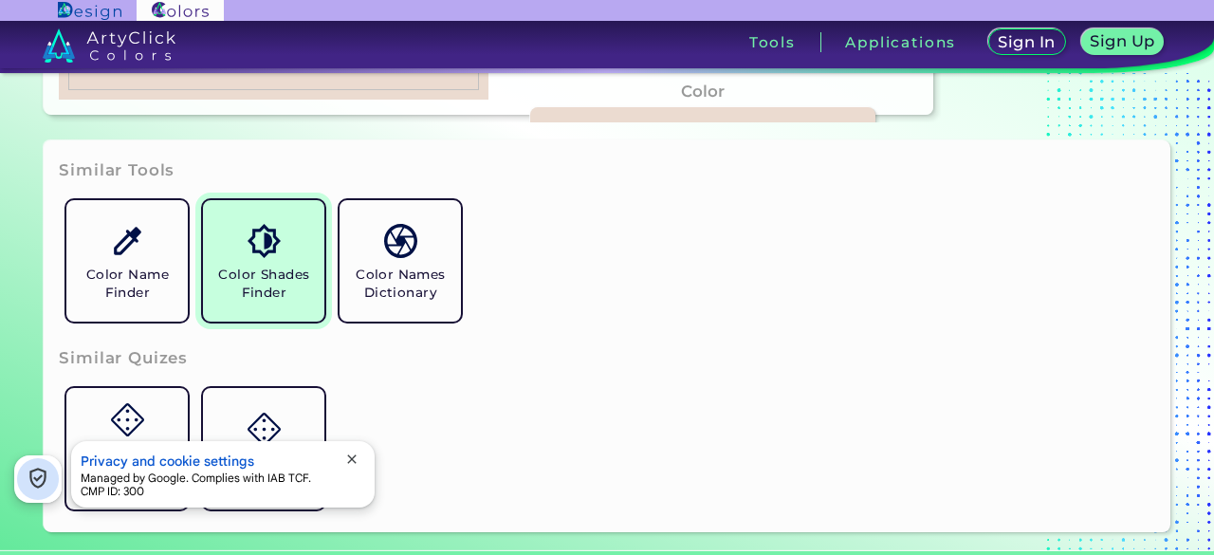
click at [296, 267] on h5 "Color Shades Finder" at bounding box center [264, 284] width 106 height 36
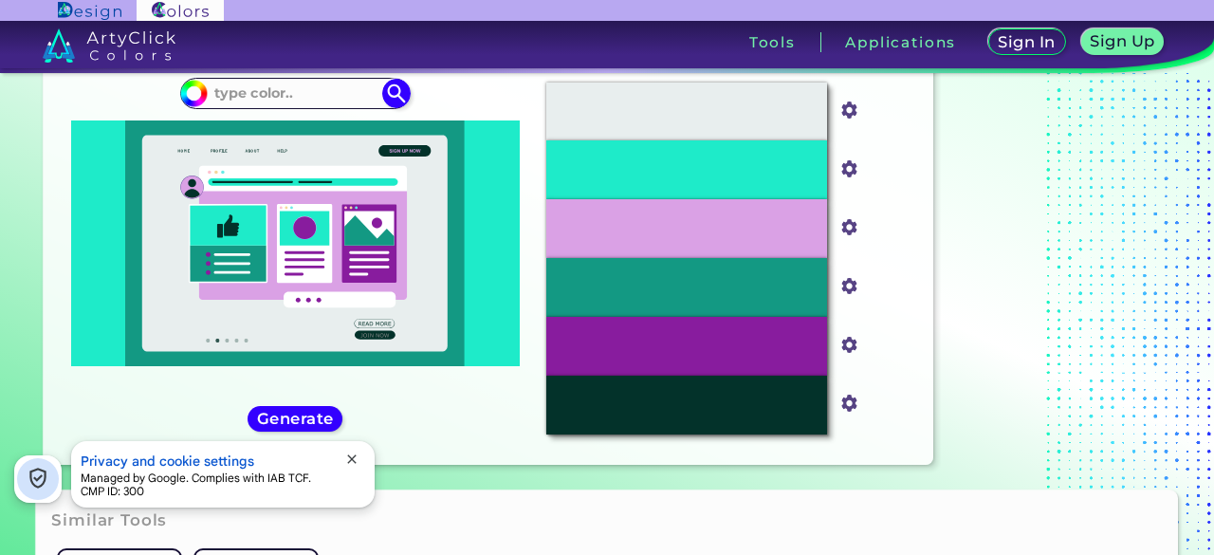
scroll to position [78, 0]
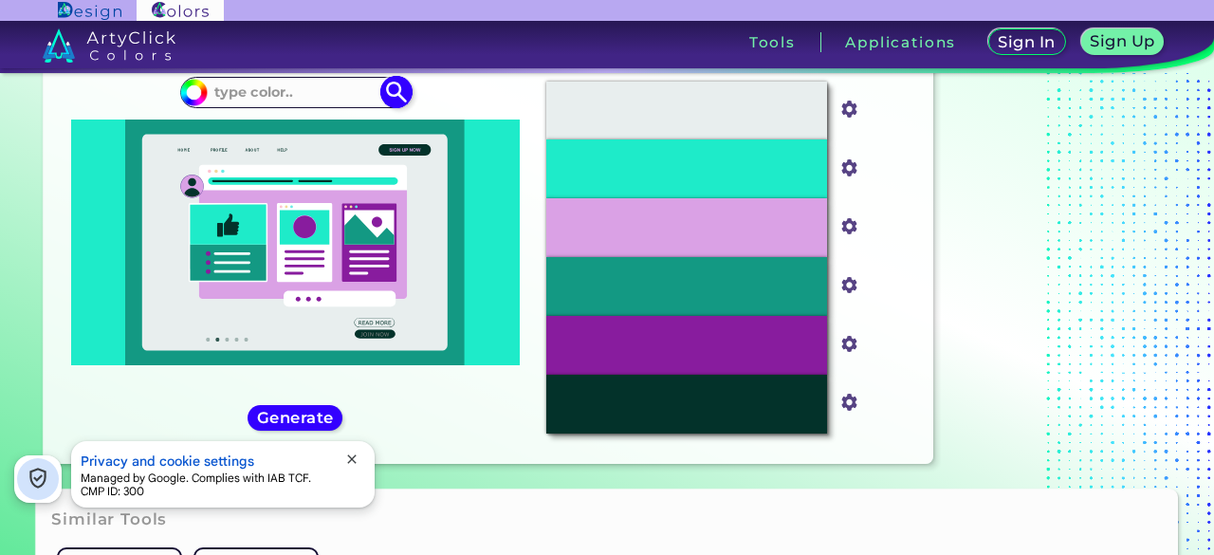
click at [281, 94] on input at bounding box center [295, 93] width 176 height 26
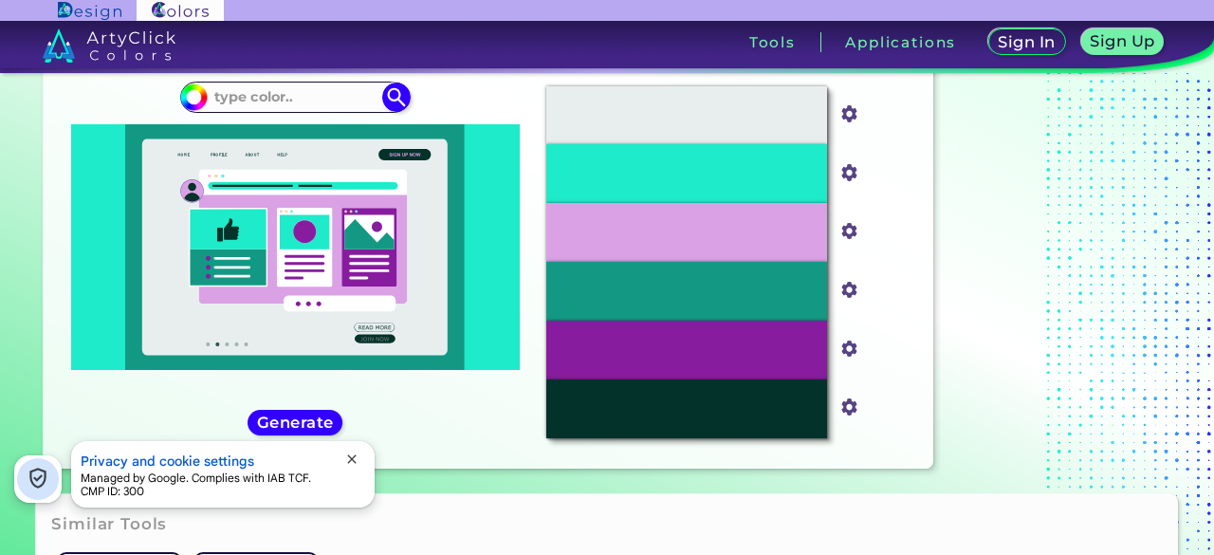
scroll to position [72, 0]
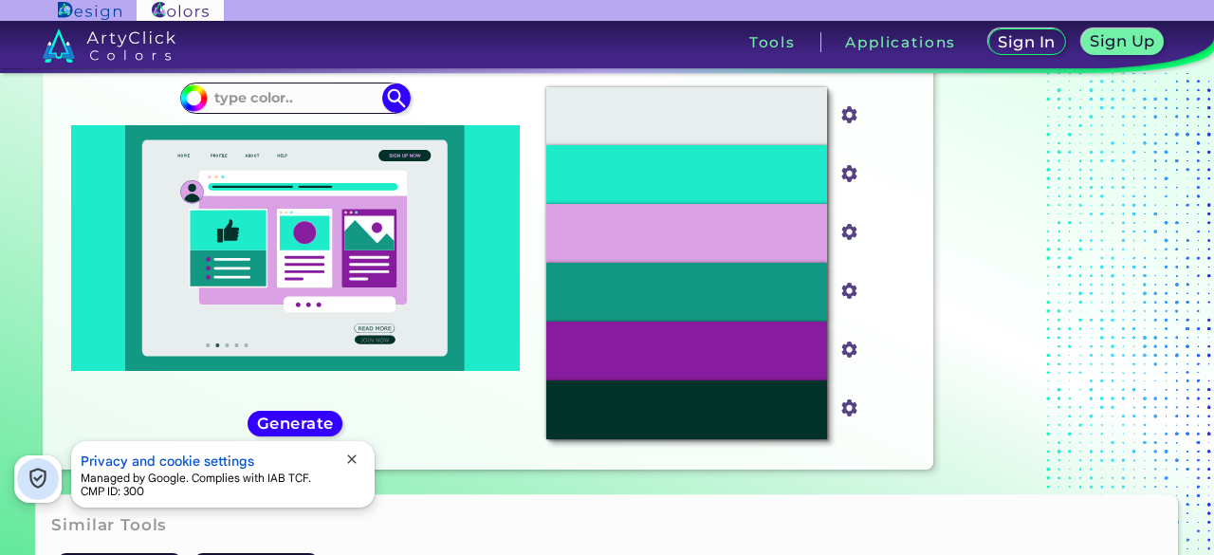
drag, startPoint x: 332, startPoint y: 268, endPoint x: 254, endPoint y: 386, distance: 141.8
click at [254, 386] on div "#1eebc9" at bounding box center [295, 263] width 472 height 382
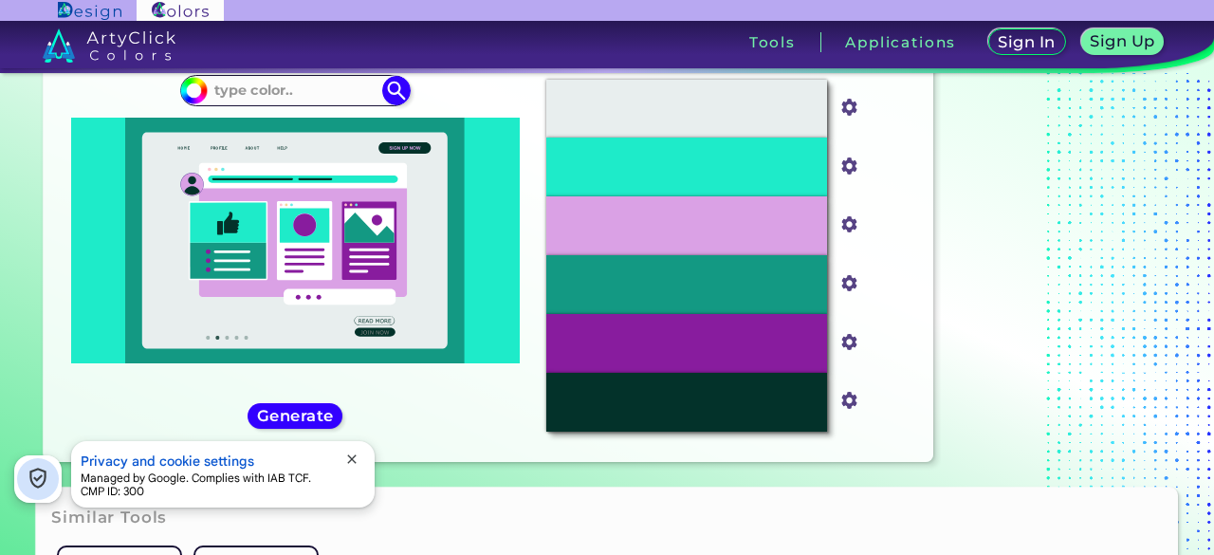
scroll to position [0, 0]
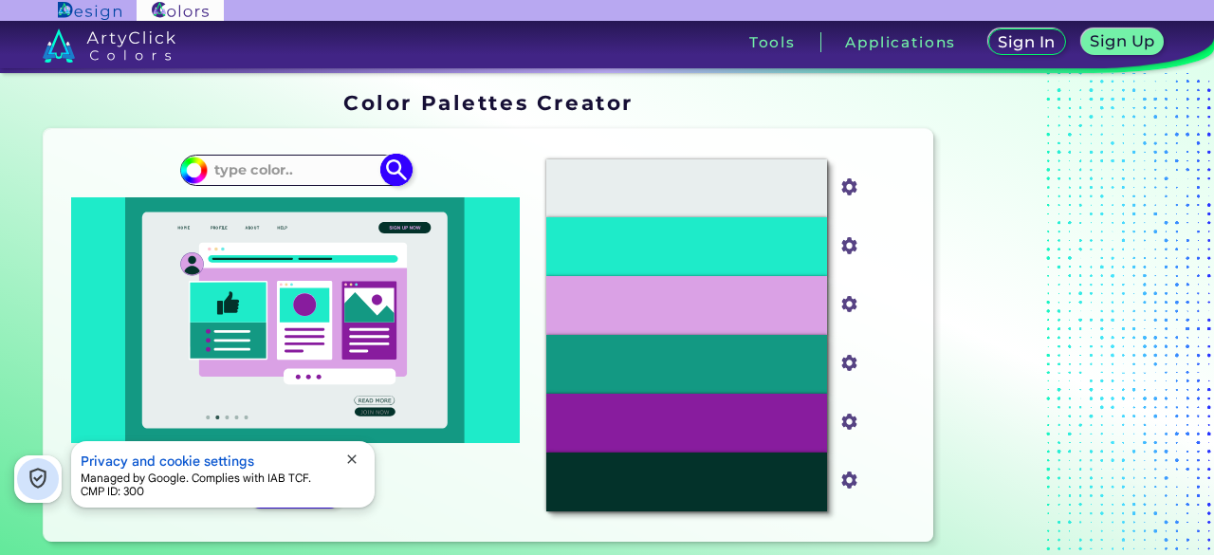
click at [192, 171] on input "#1eebc9" at bounding box center [191, 168] width 24 height 24
click at [465, 166] on div "#1eebc9" at bounding box center [295, 335] width 472 height 382
click at [344, 175] on input at bounding box center [295, 170] width 176 height 26
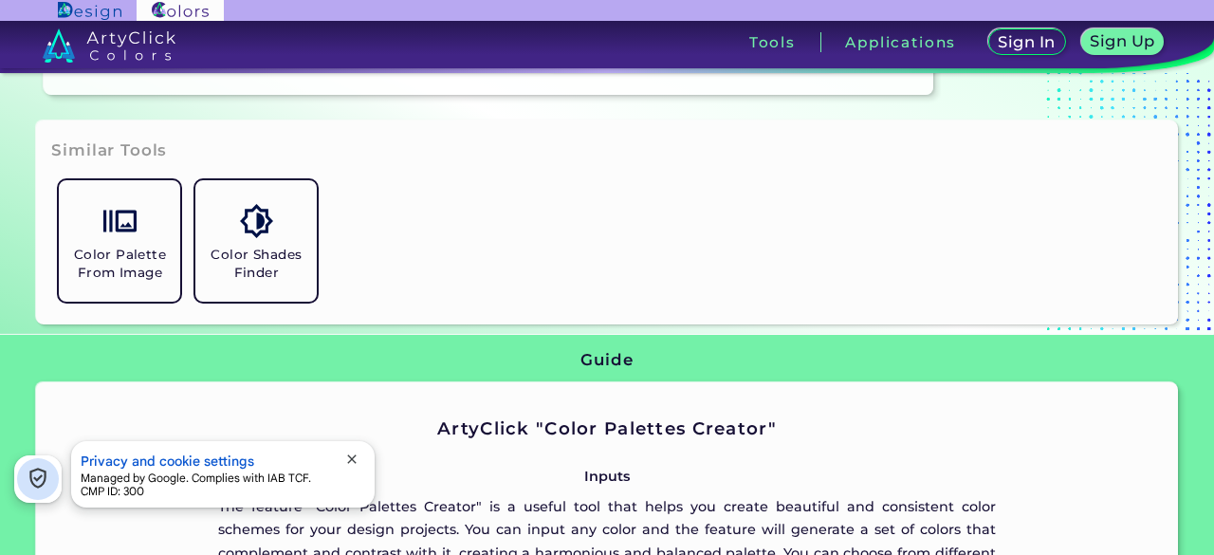
scroll to position [364, 0]
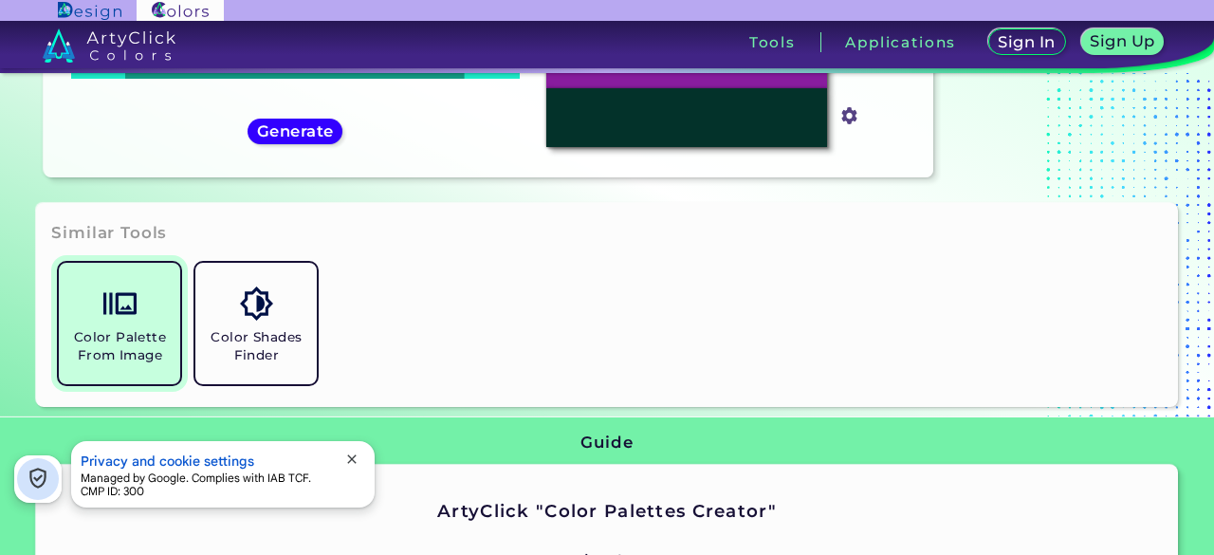
click at [141, 321] on link "Color Palette From Image" at bounding box center [119, 323] width 137 height 137
